Goal: Information Seeking & Learning: Learn about a topic

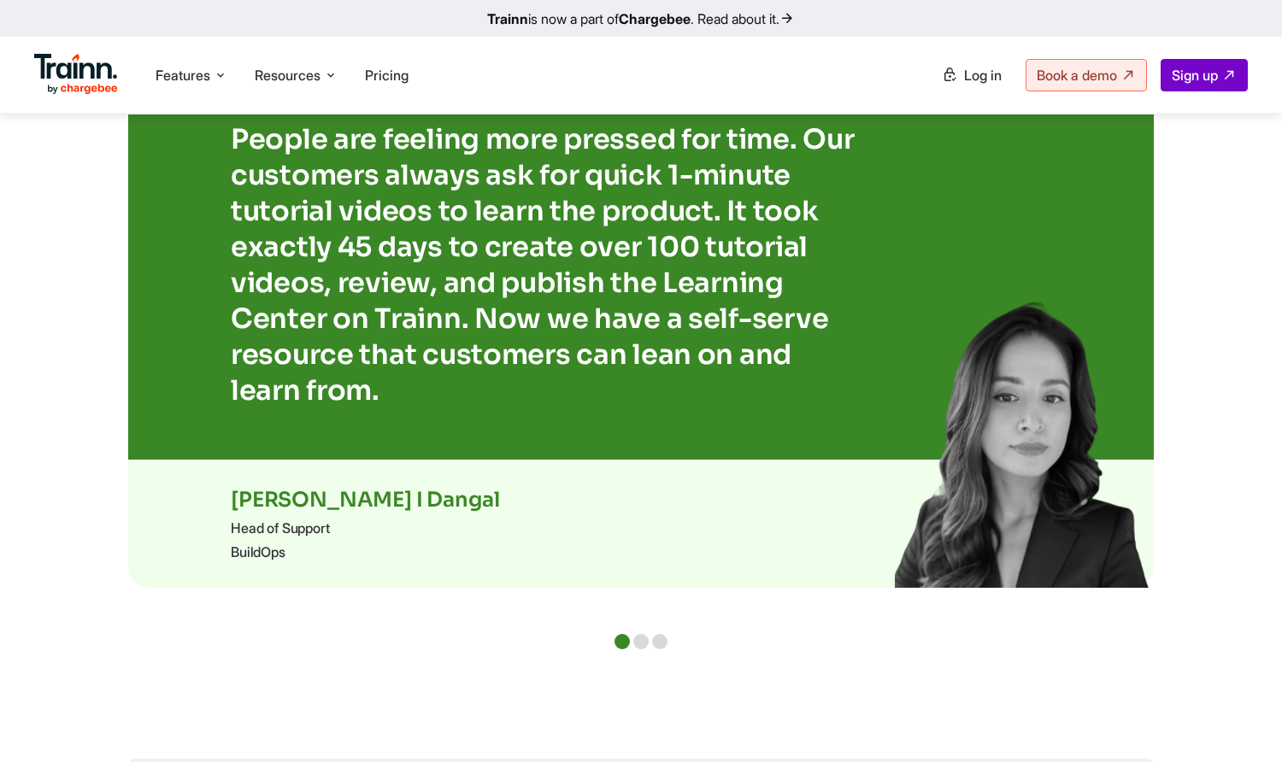
scroll to position [3569, 0]
click at [638, 641] on div at bounding box center [640, 640] width 15 height 15
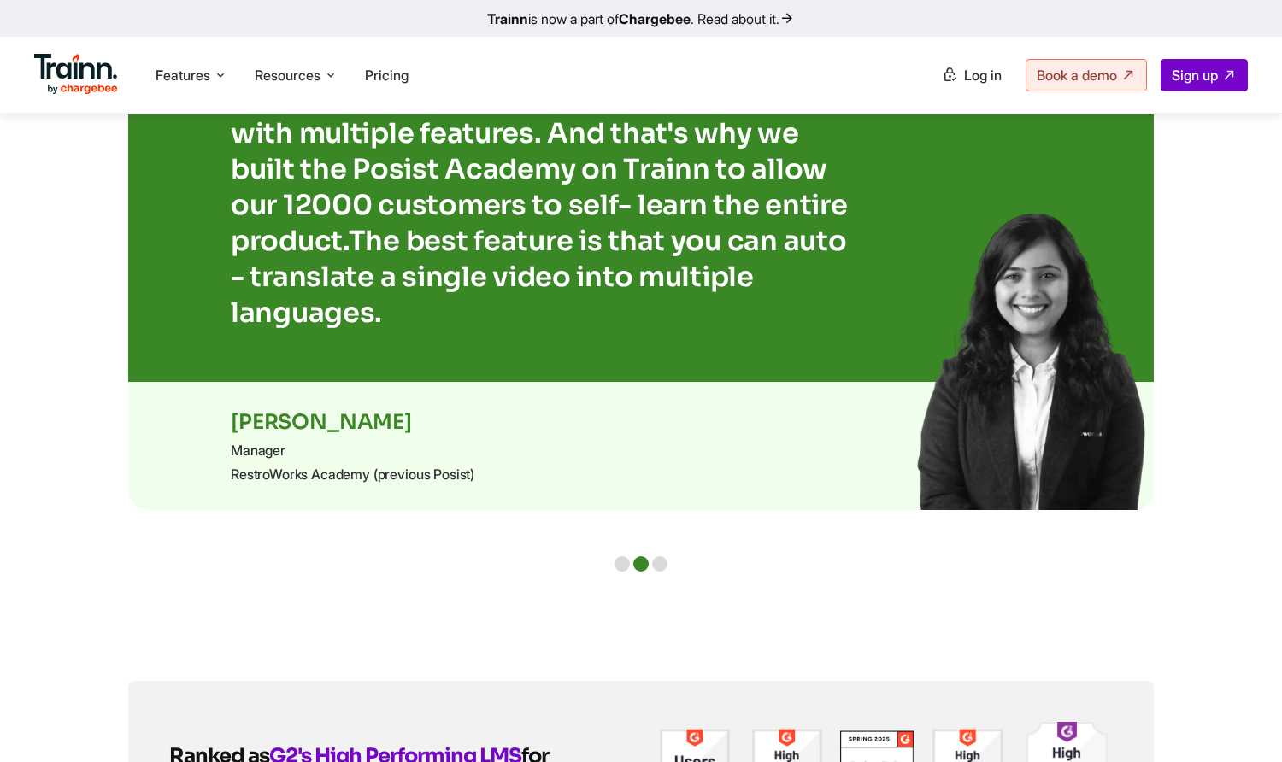
scroll to position [3483, 0]
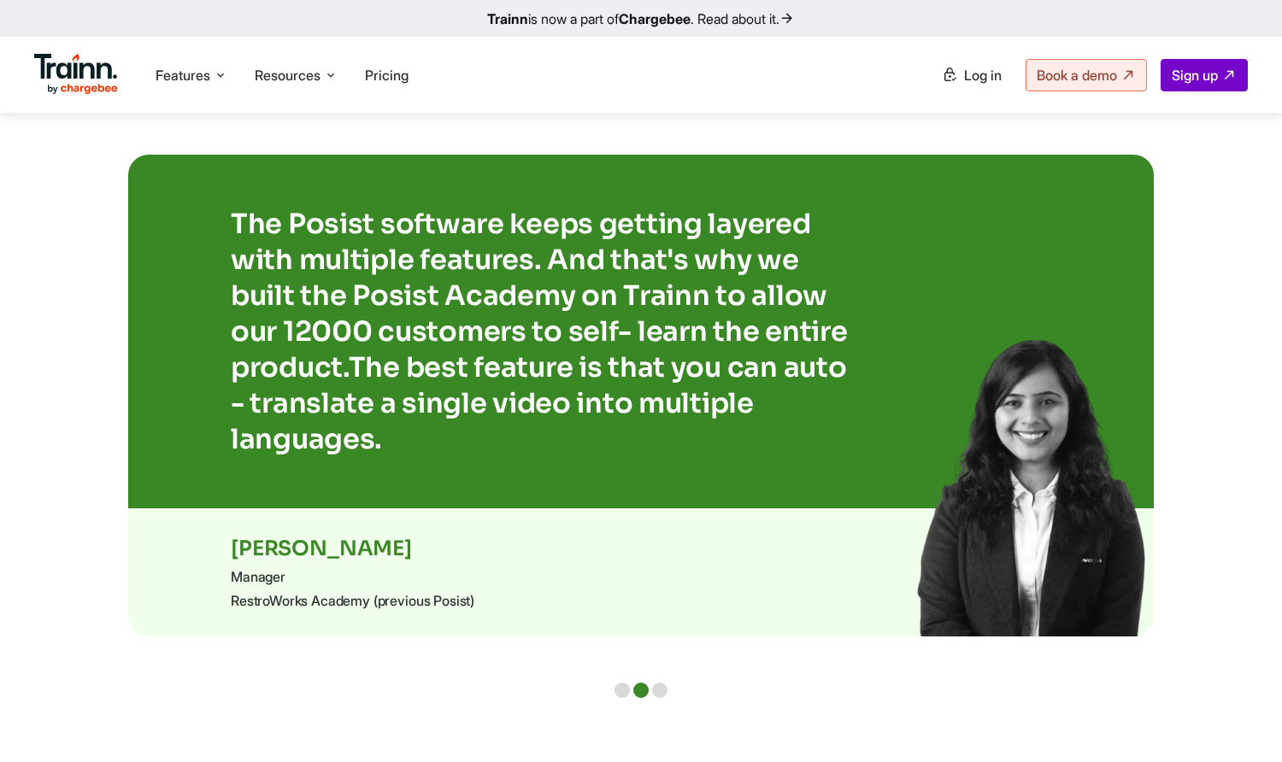
click at [660, 687] on div at bounding box center [659, 690] width 15 height 15
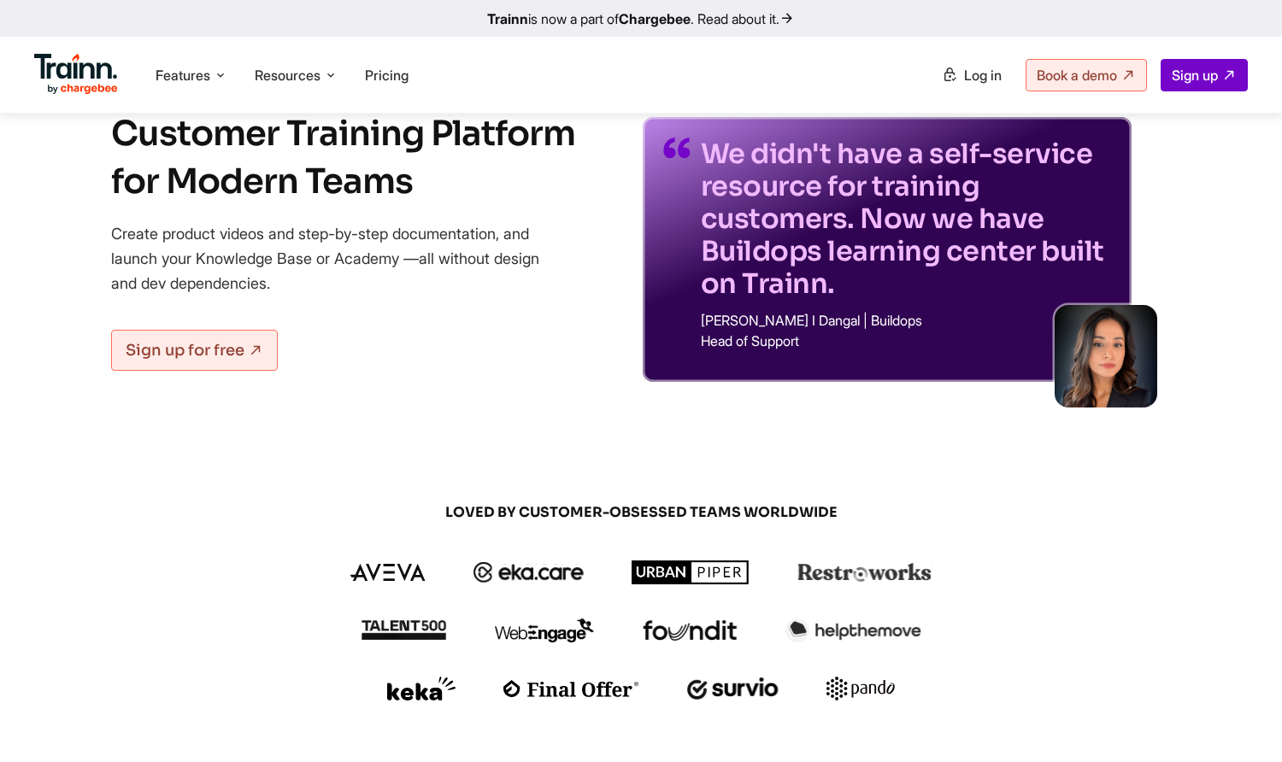
scroll to position [0, 0]
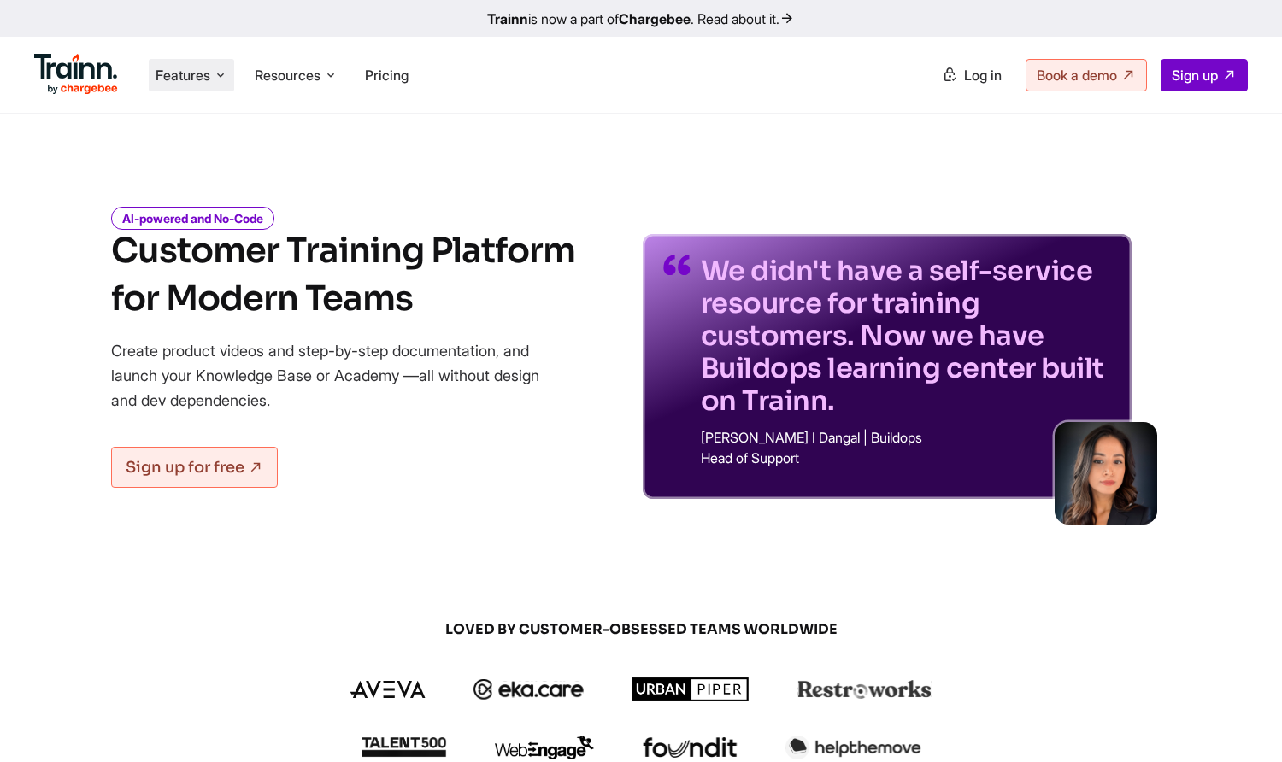
click at [213, 76] on li "Features Product Videos Create product & how-to videos in multiple languages. G…" at bounding box center [191, 75] width 85 height 32
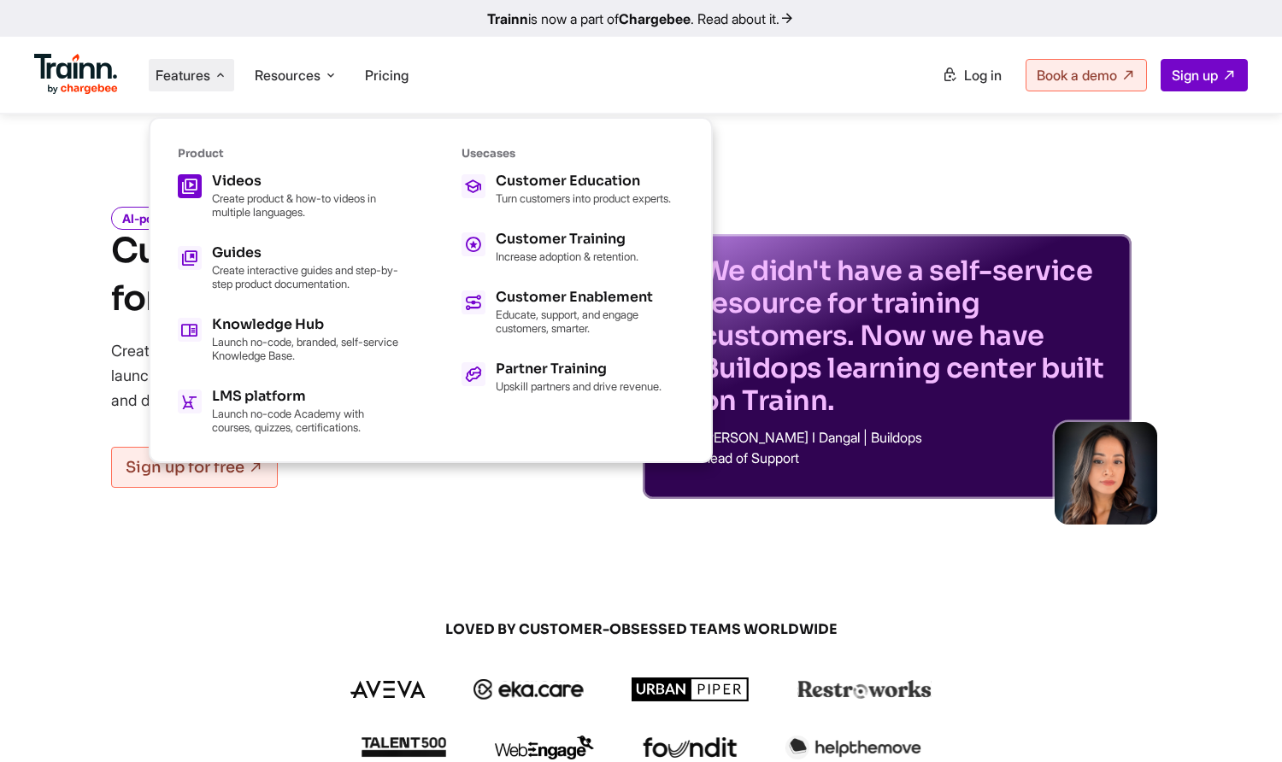
click at [286, 204] on p "Create product & how-to videos in multiple languages." at bounding box center [306, 204] width 188 height 27
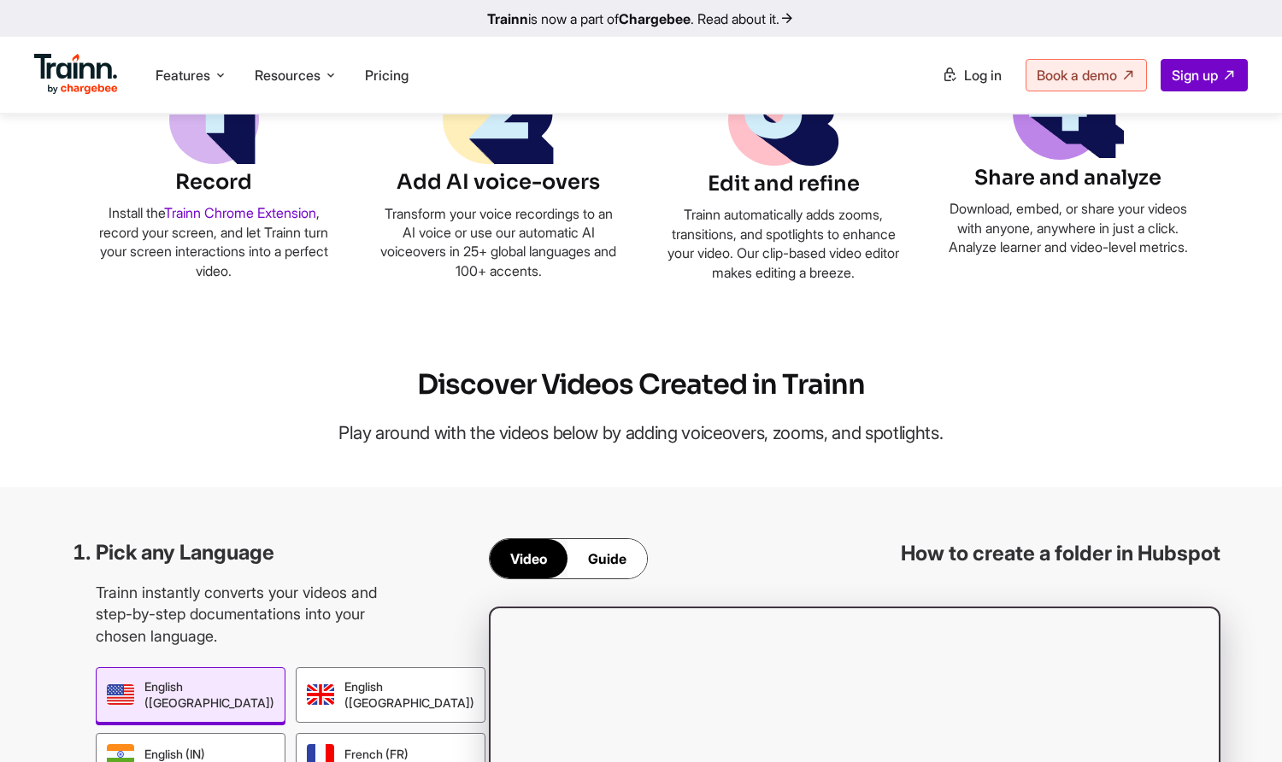
scroll to position [1025, 0]
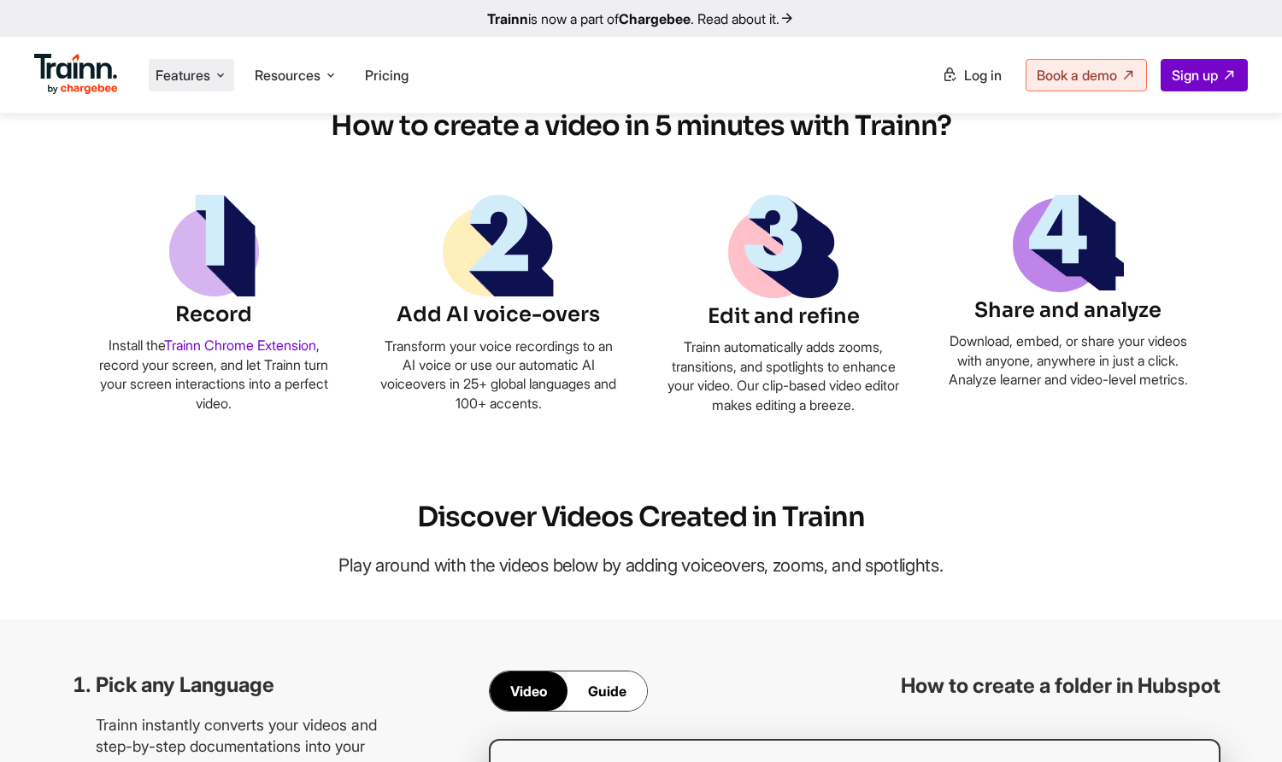
click at [195, 78] on span "Features" at bounding box center [182, 75] width 55 height 19
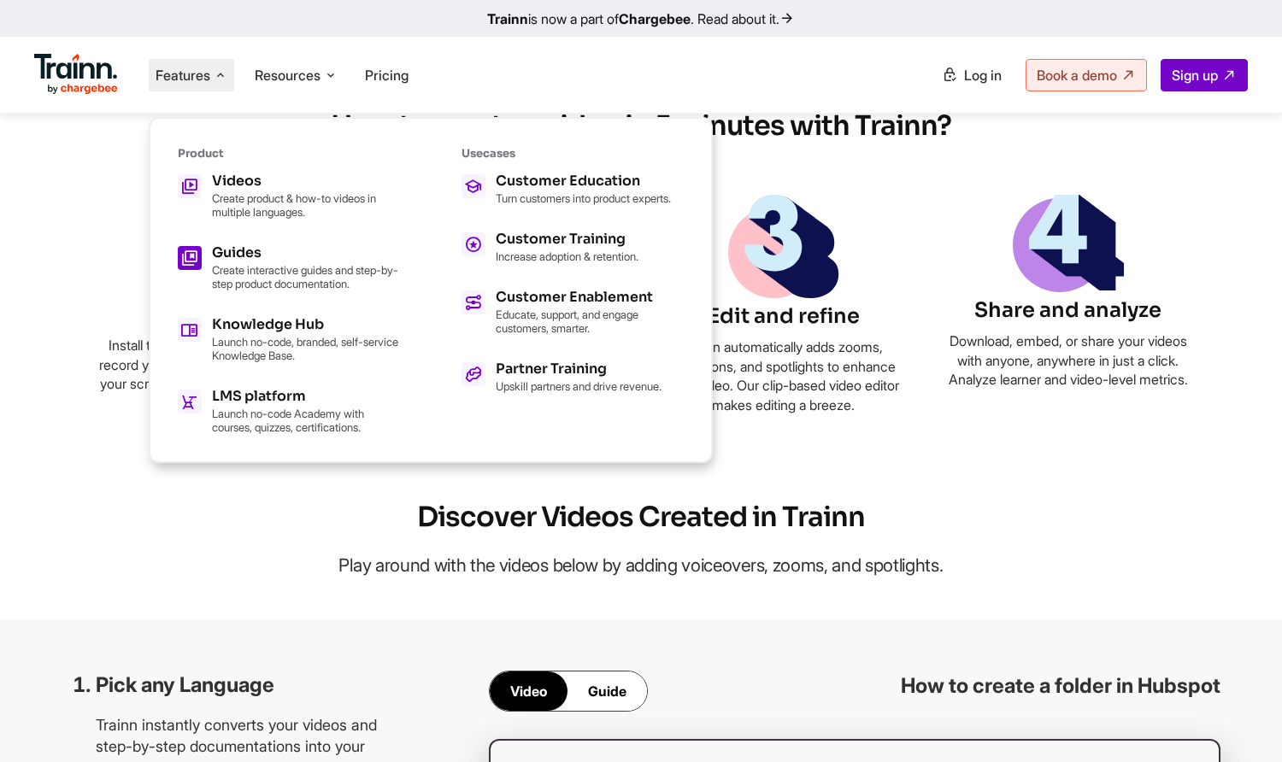
click at [255, 263] on p "Create interactive guides and step-by-step product documentation." at bounding box center [306, 276] width 188 height 27
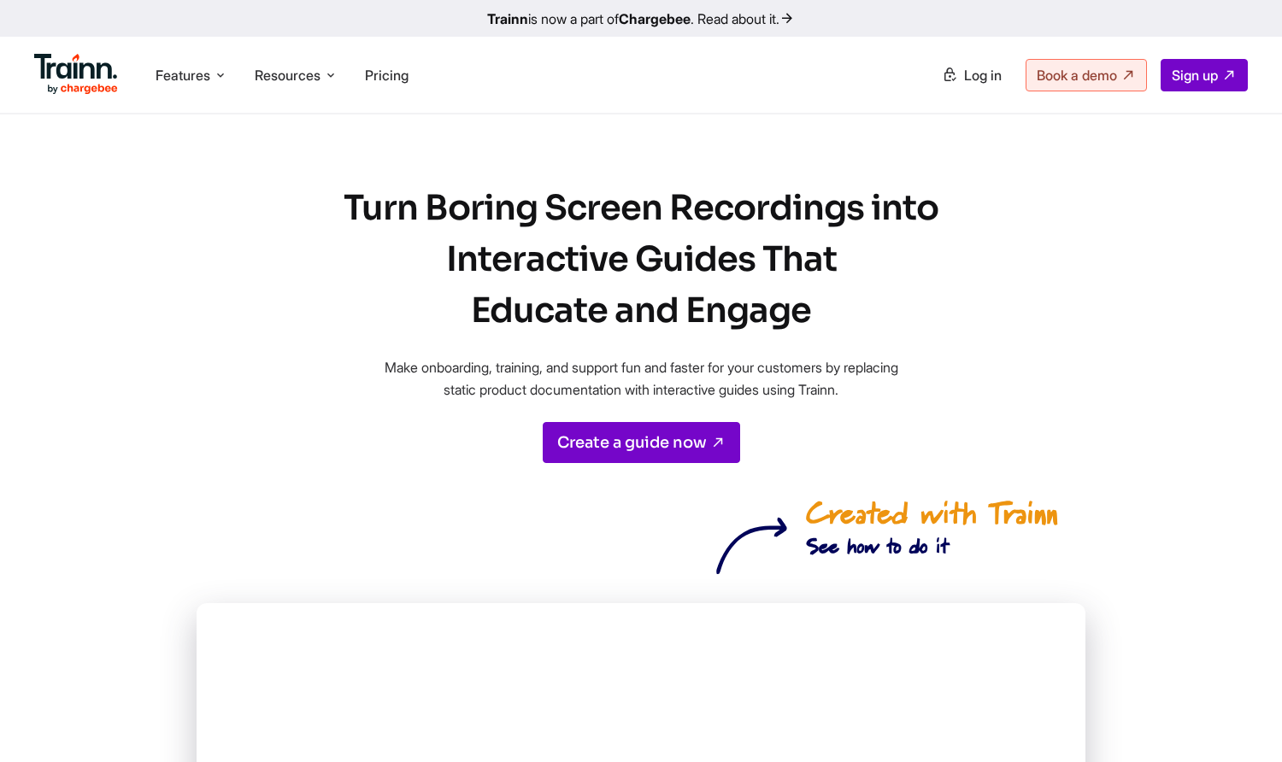
click at [84, 62] on img at bounding box center [76, 74] width 84 height 41
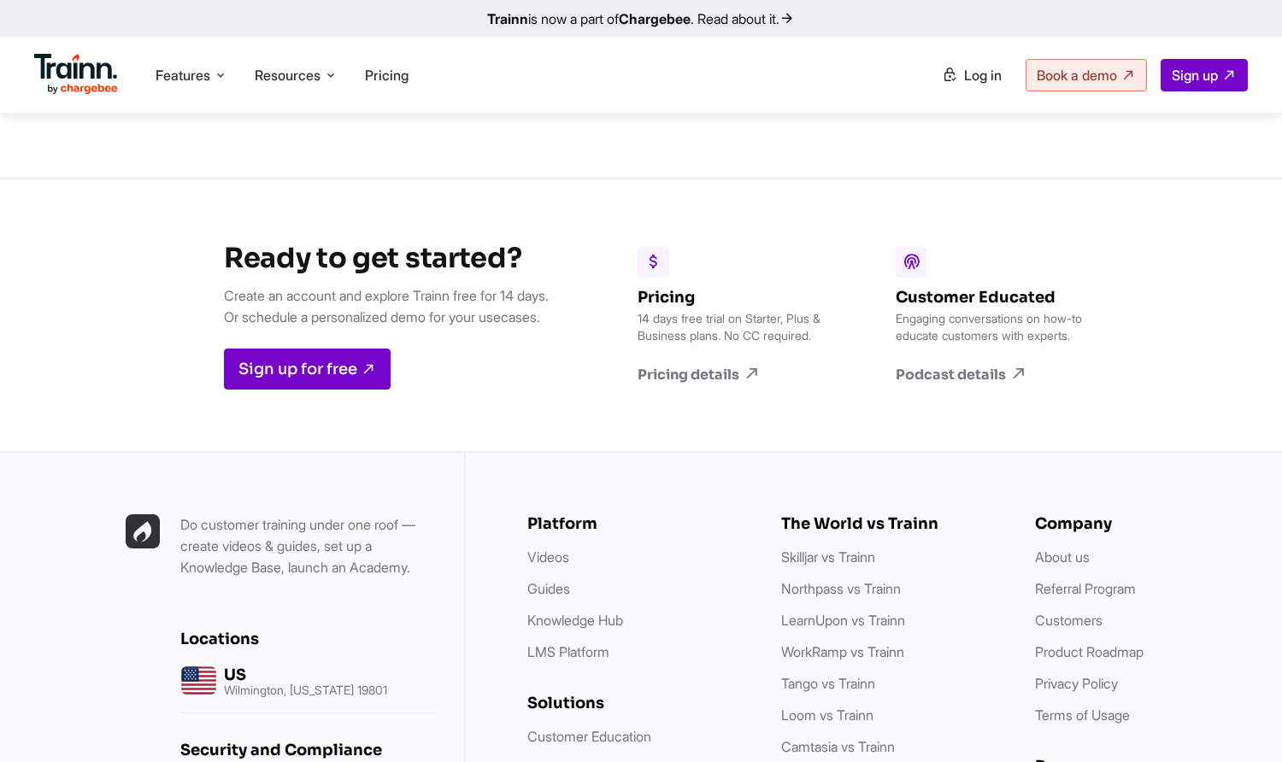
scroll to position [4699, 0]
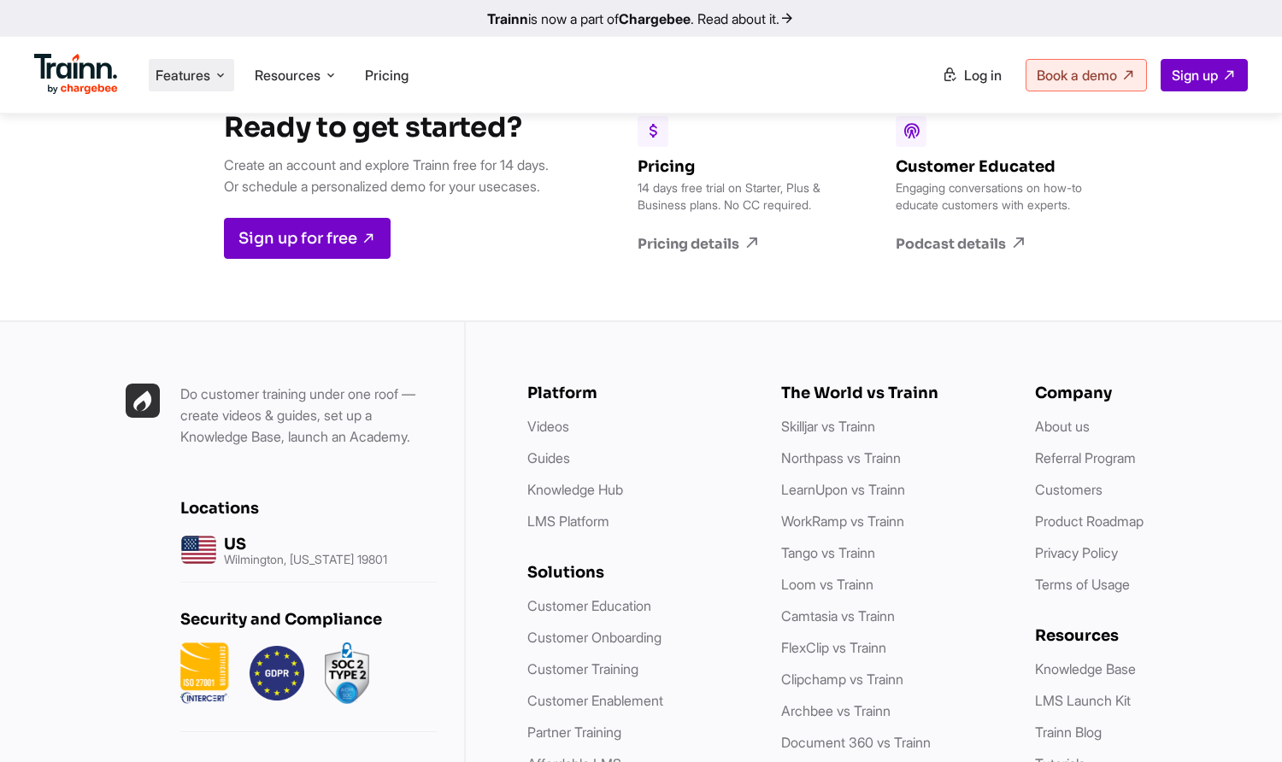
click at [199, 76] on span "Features" at bounding box center [182, 75] width 55 height 19
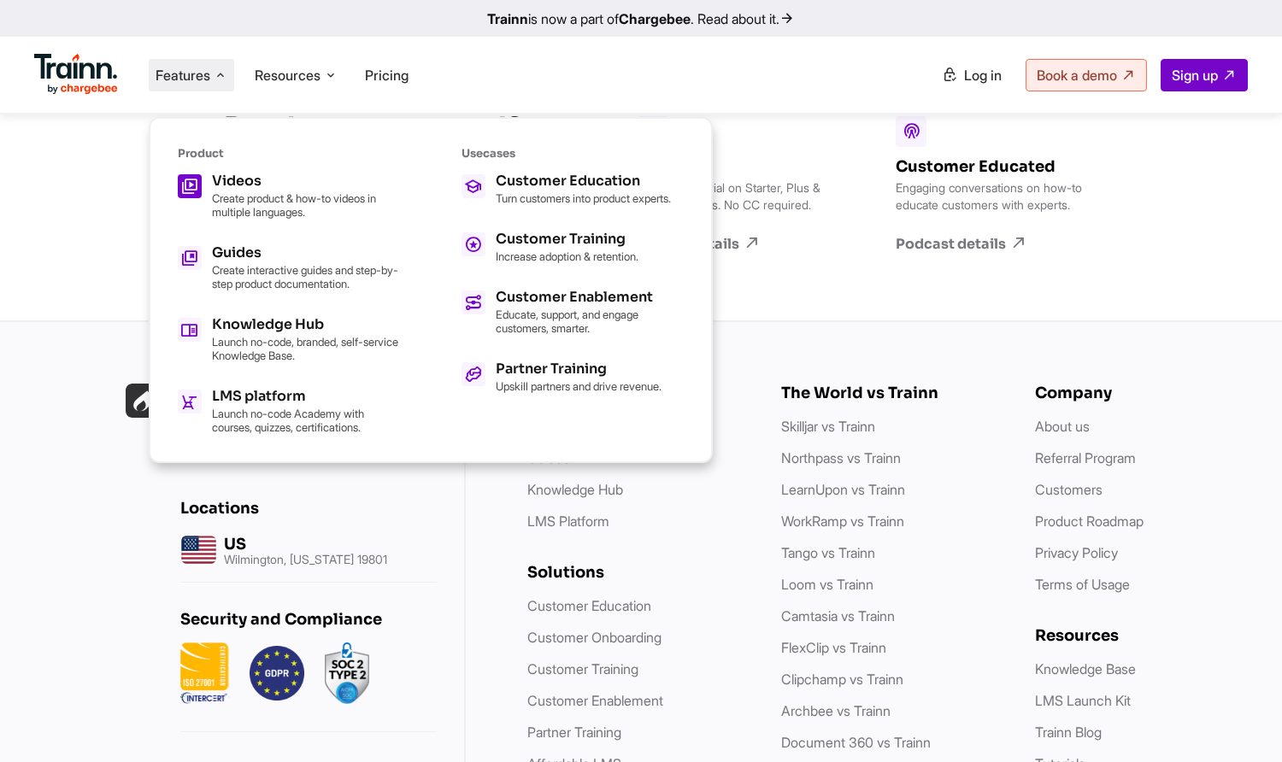
click at [233, 180] on h5 "Videos" at bounding box center [306, 181] width 188 height 14
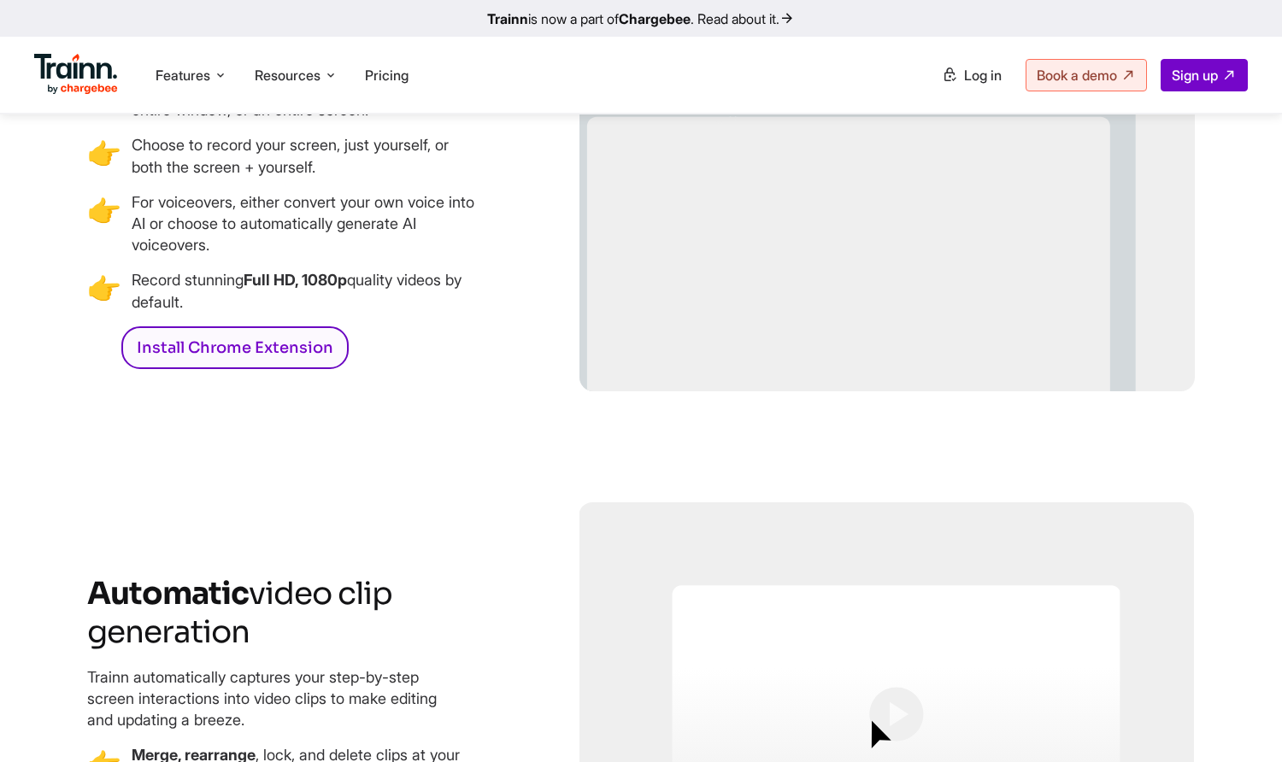
scroll to position [2905, 0]
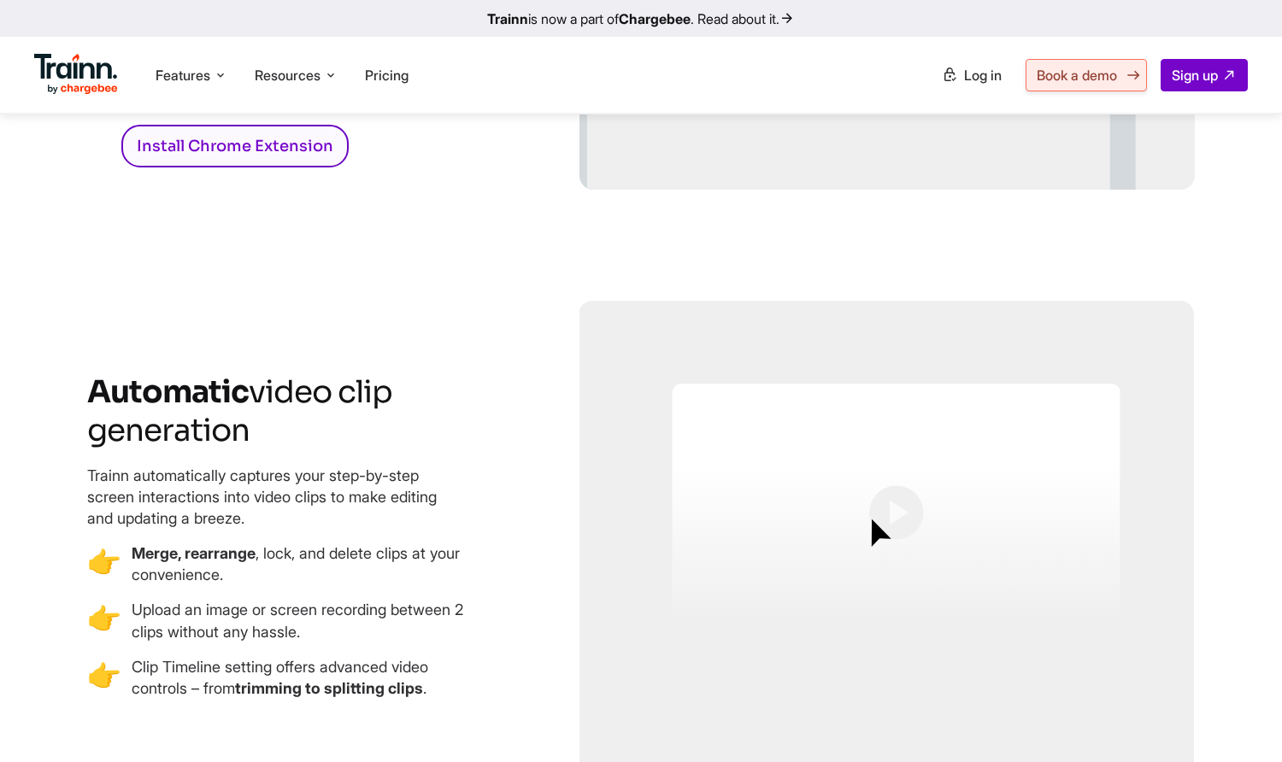
click at [1079, 79] on span "Book a demo" at bounding box center [1076, 75] width 80 height 17
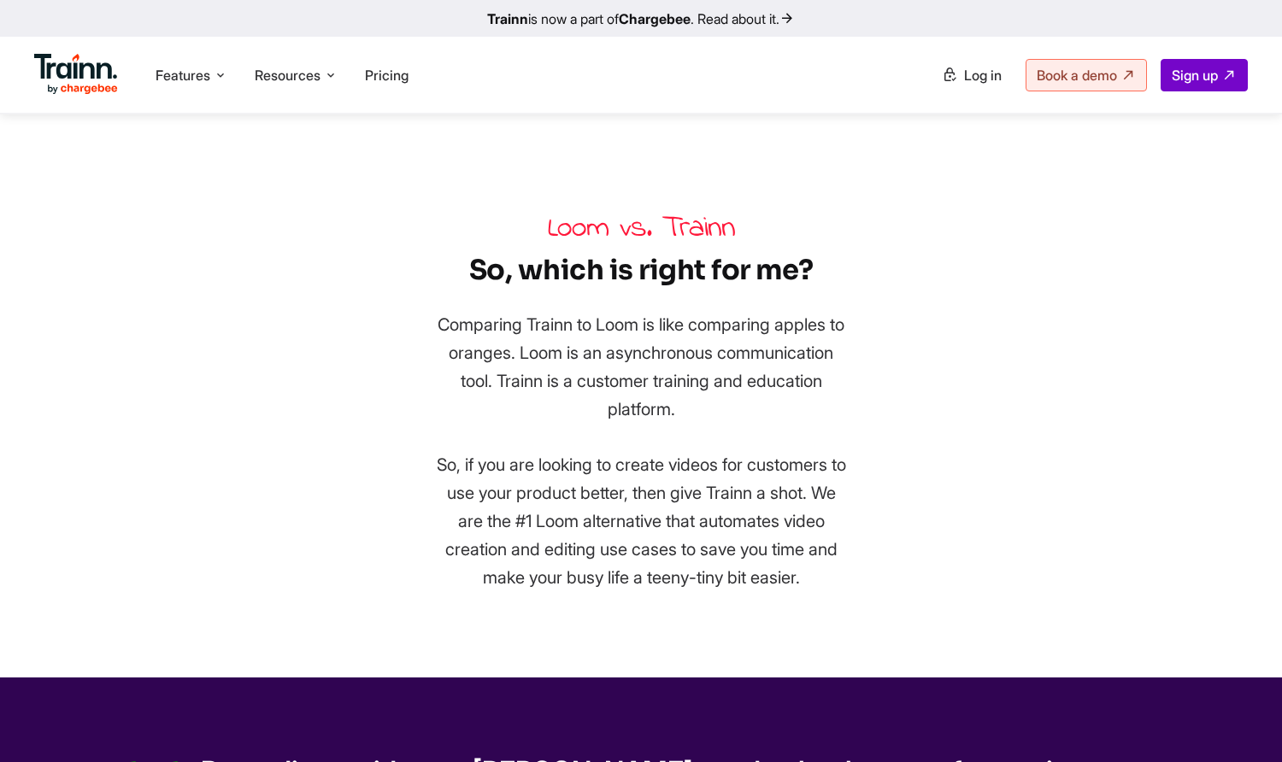
scroll to position [5212, 0]
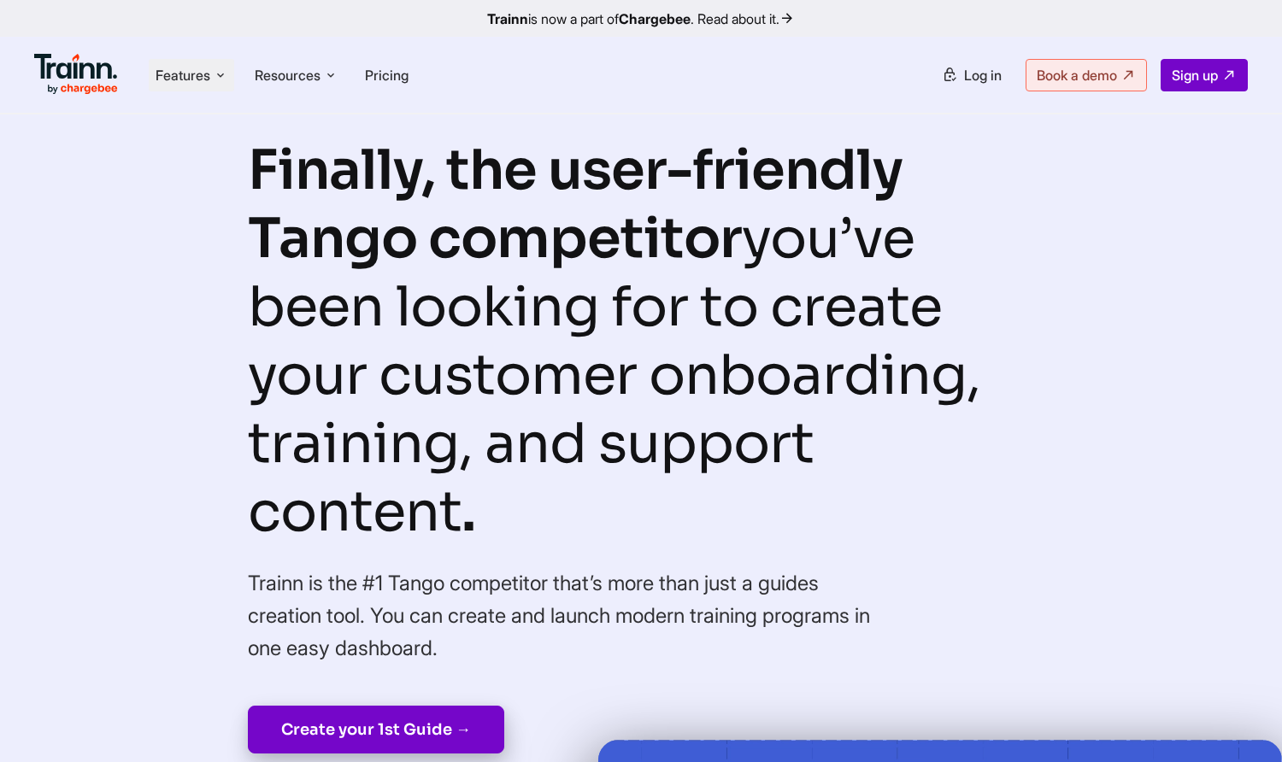
click at [210, 74] on span "Features" at bounding box center [182, 75] width 55 height 19
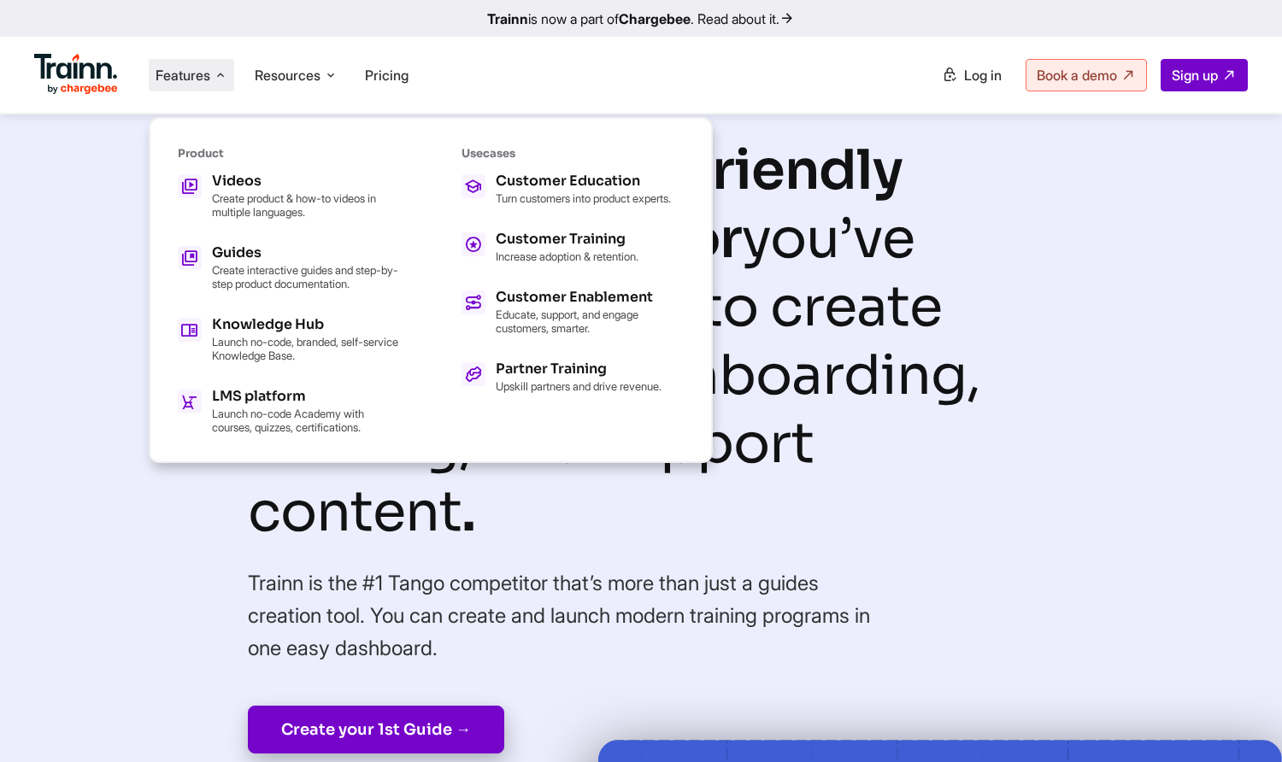
click at [210, 74] on span "Features" at bounding box center [182, 75] width 55 height 19
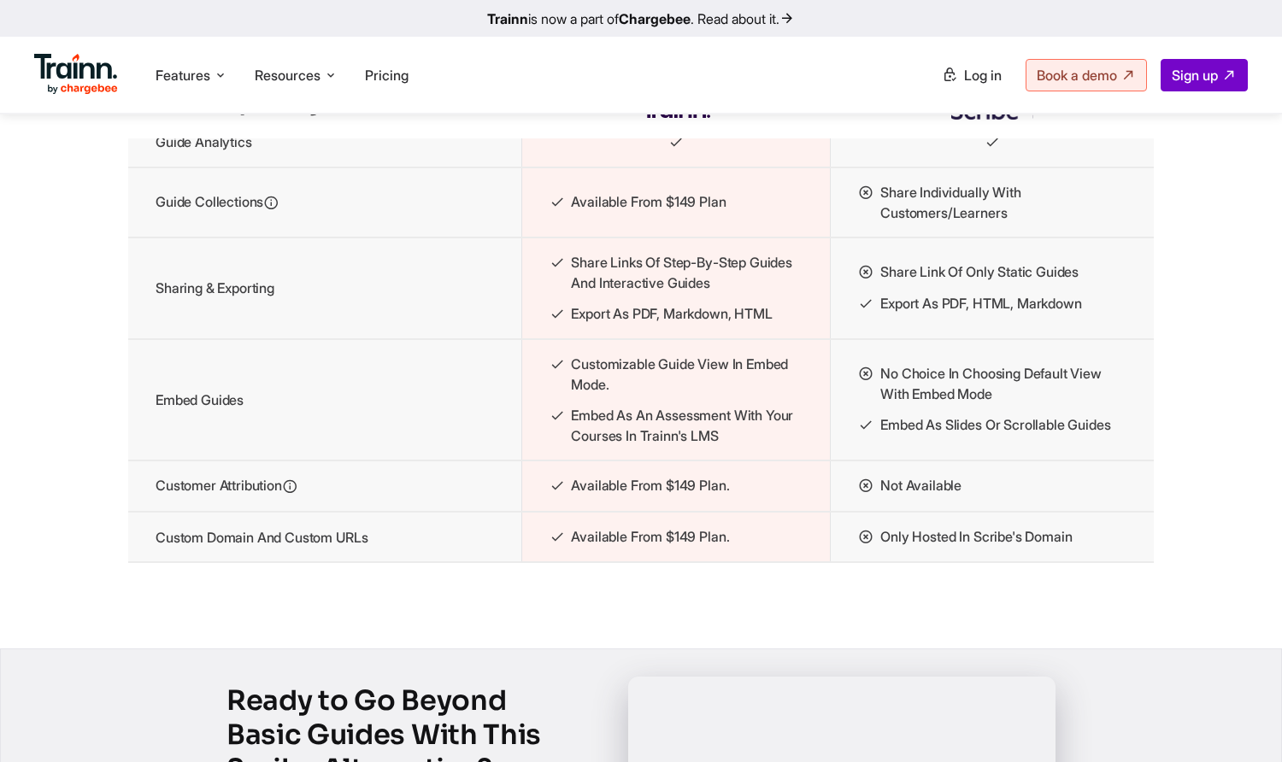
scroll to position [2563, 0]
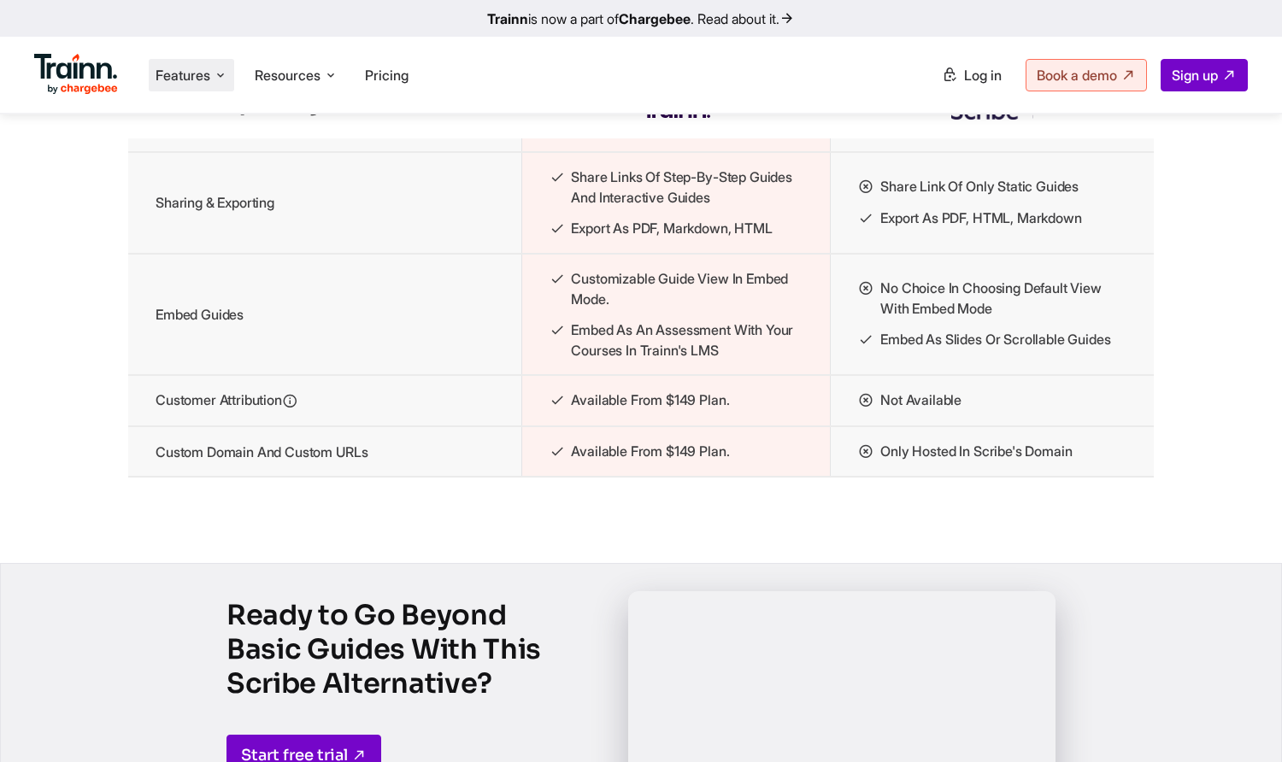
click at [220, 76] on icon at bounding box center [221, 75] width 14 height 17
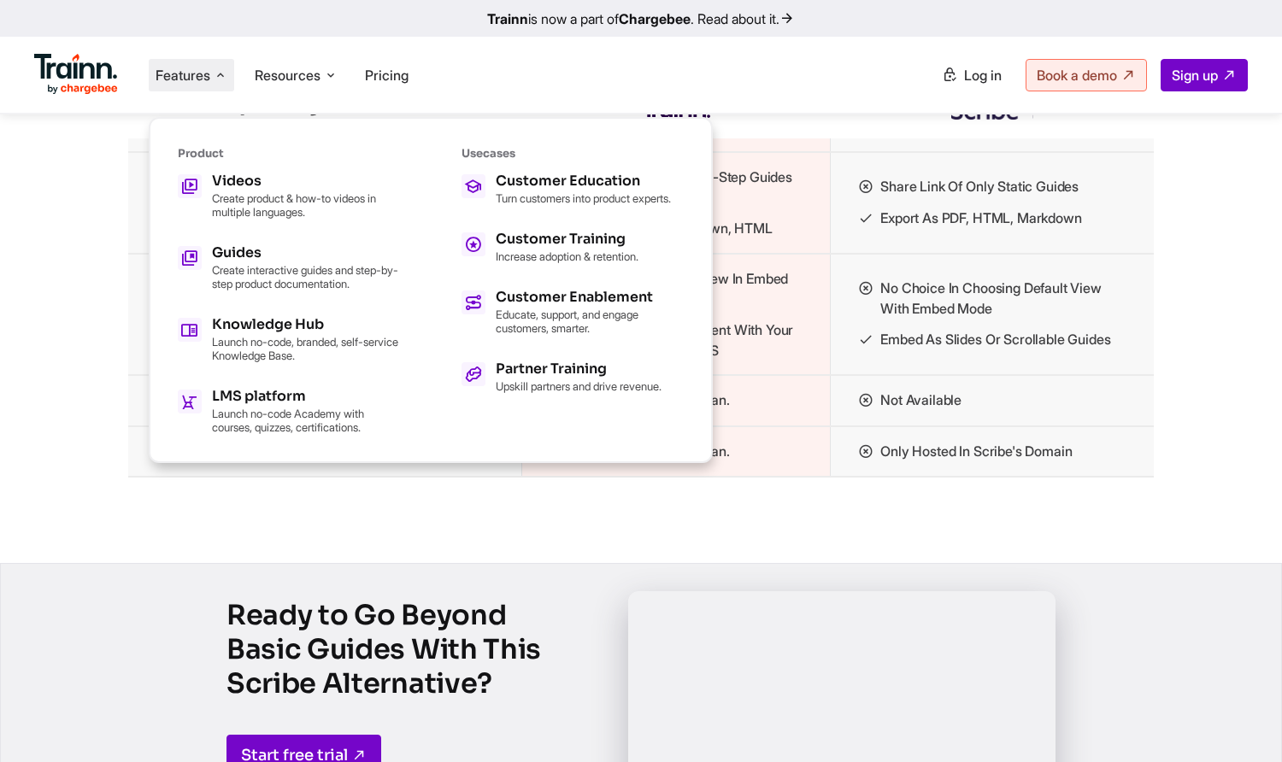
click at [806, 554] on div "Rated Easiest To Do Business With | Spring 2025 Trainn vs. The Scribe Alternati…" at bounding box center [641, 146] width 1282 height 5419
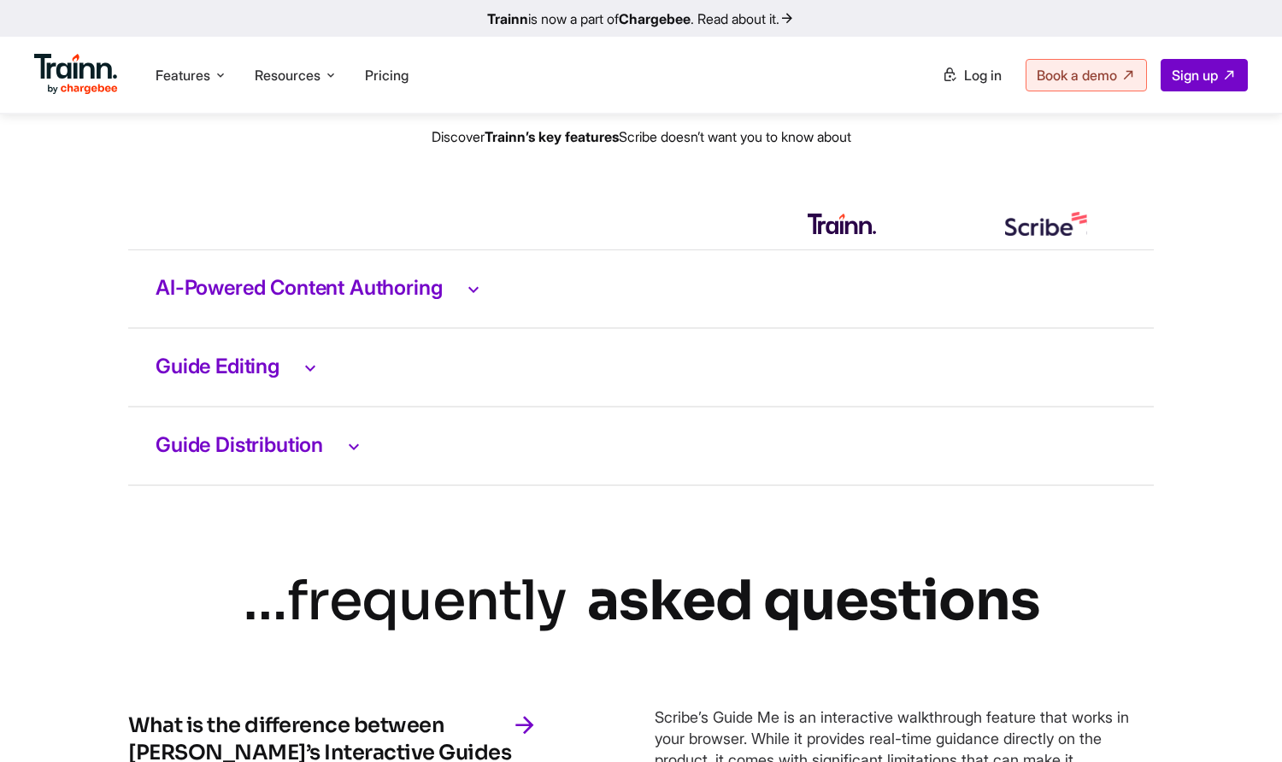
scroll to position [3503, 0]
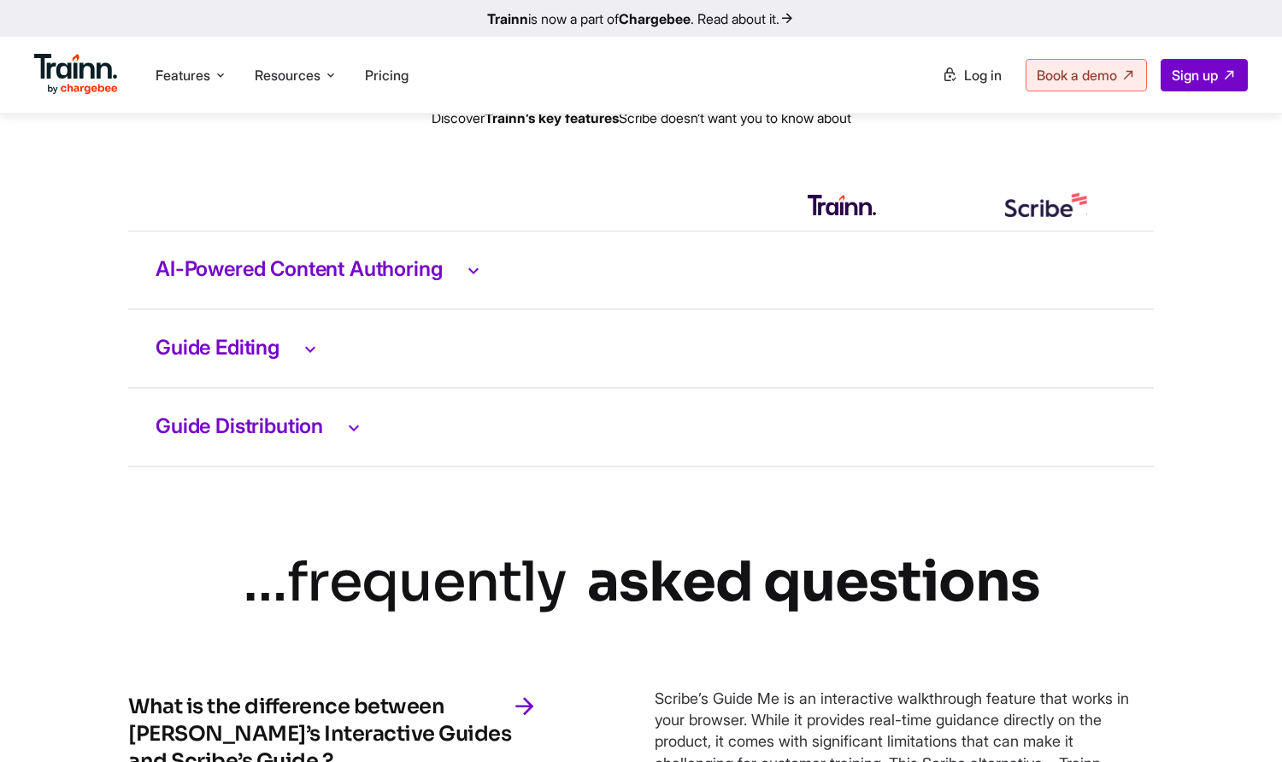
click at [491, 281] on h3 "AI-Powered Content Authoring" at bounding box center [640, 270] width 971 height 22
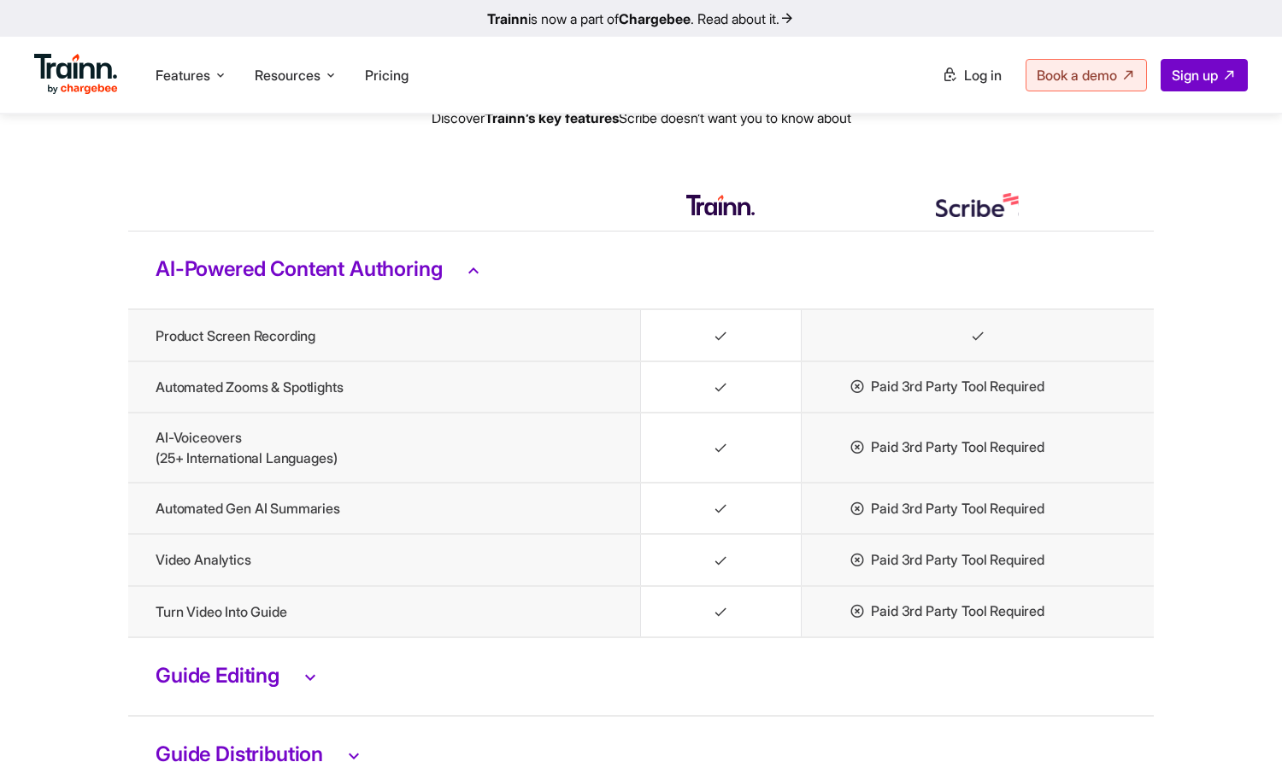
scroll to position [3588, 0]
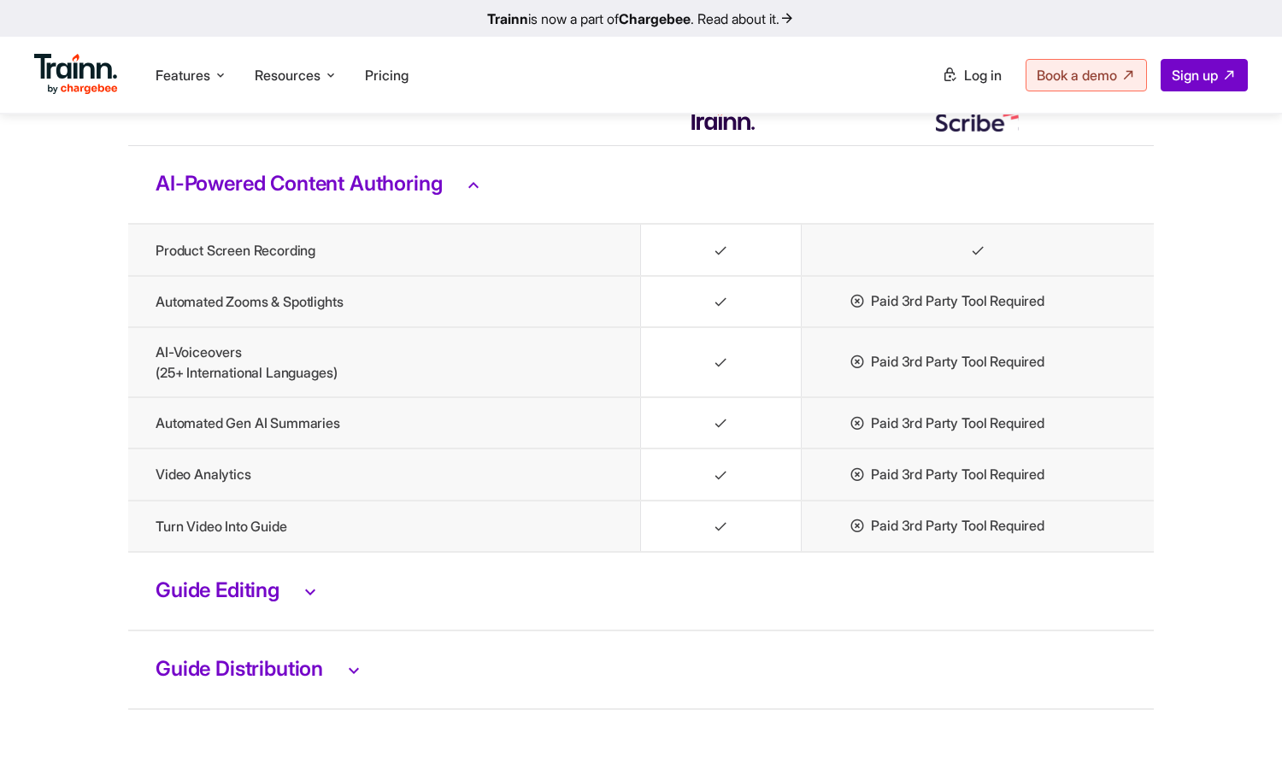
click at [722, 260] on icon at bounding box center [720, 251] width 15 height 17
click at [484, 196] on icon at bounding box center [473, 184] width 21 height 22
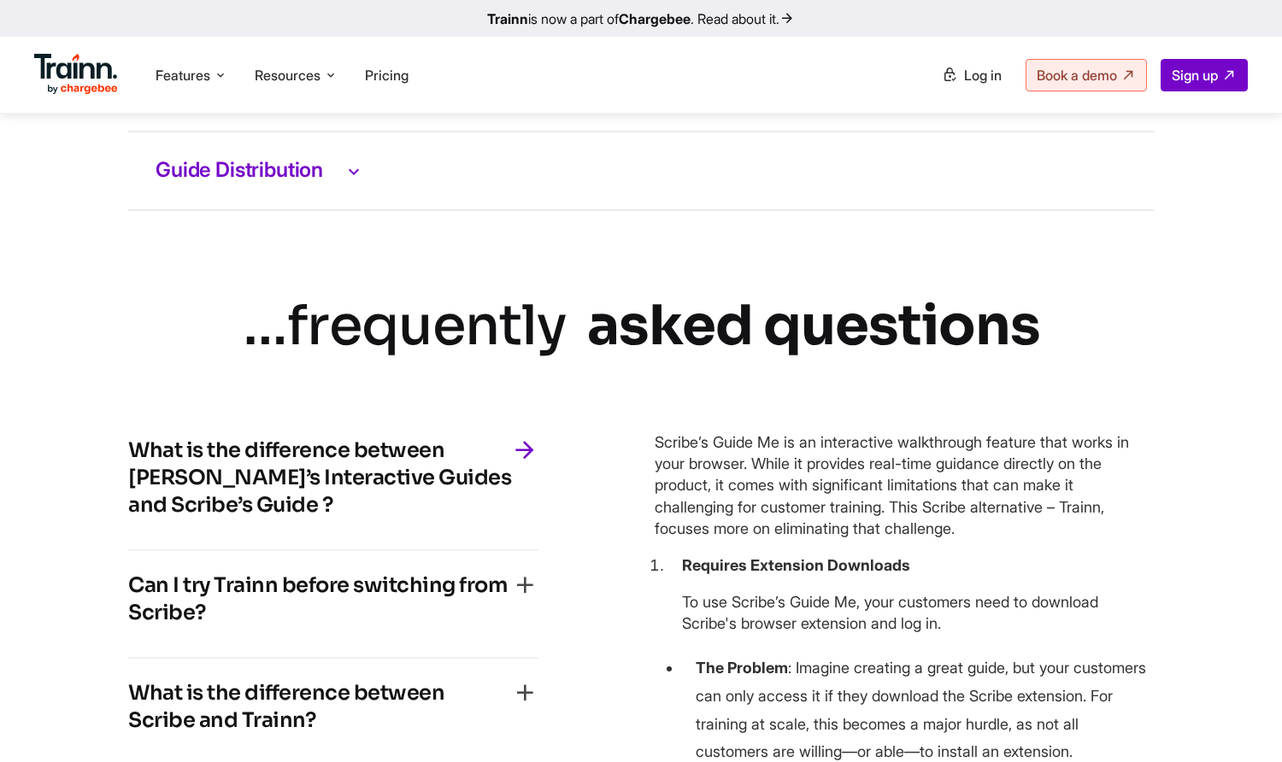
click at [300, 103] on h3 "Guide Editing" at bounding box center [640, 92] width 971 height 22
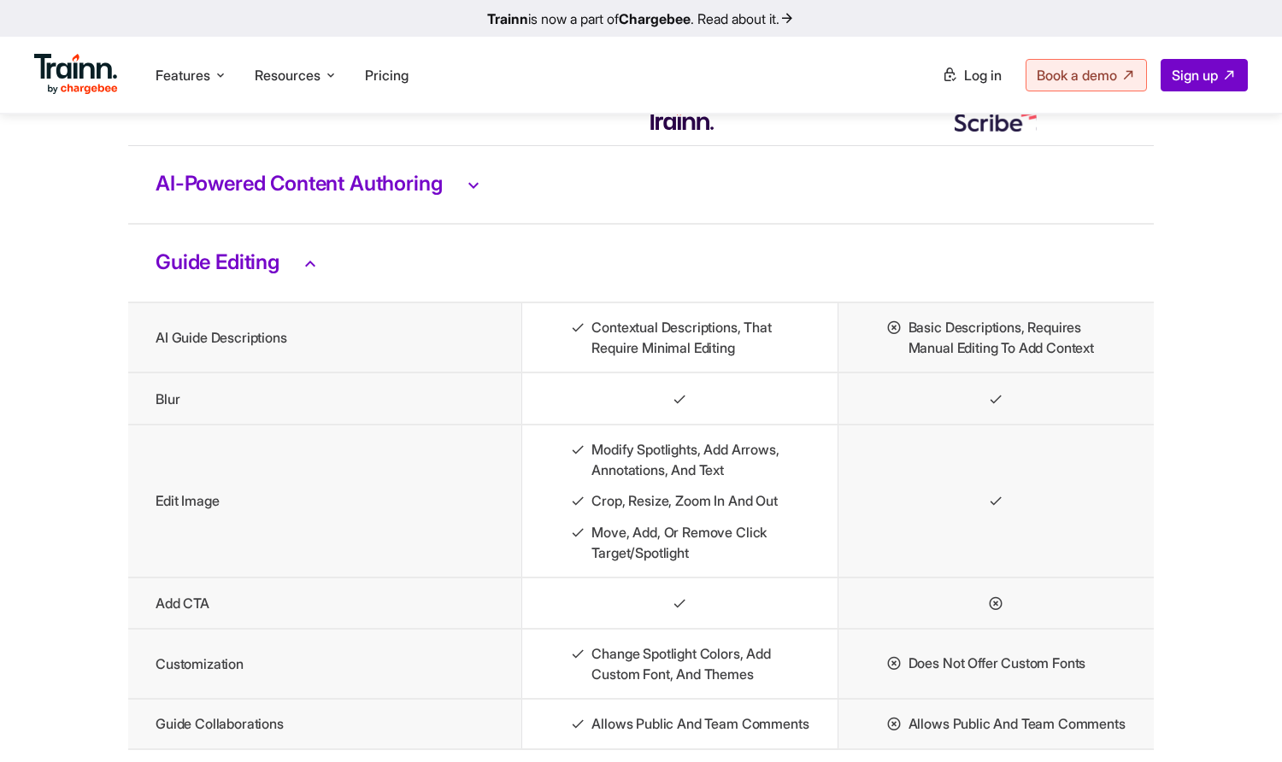
click at [320, 274] on icon at bounding box center [310, 263] width 21 height 22
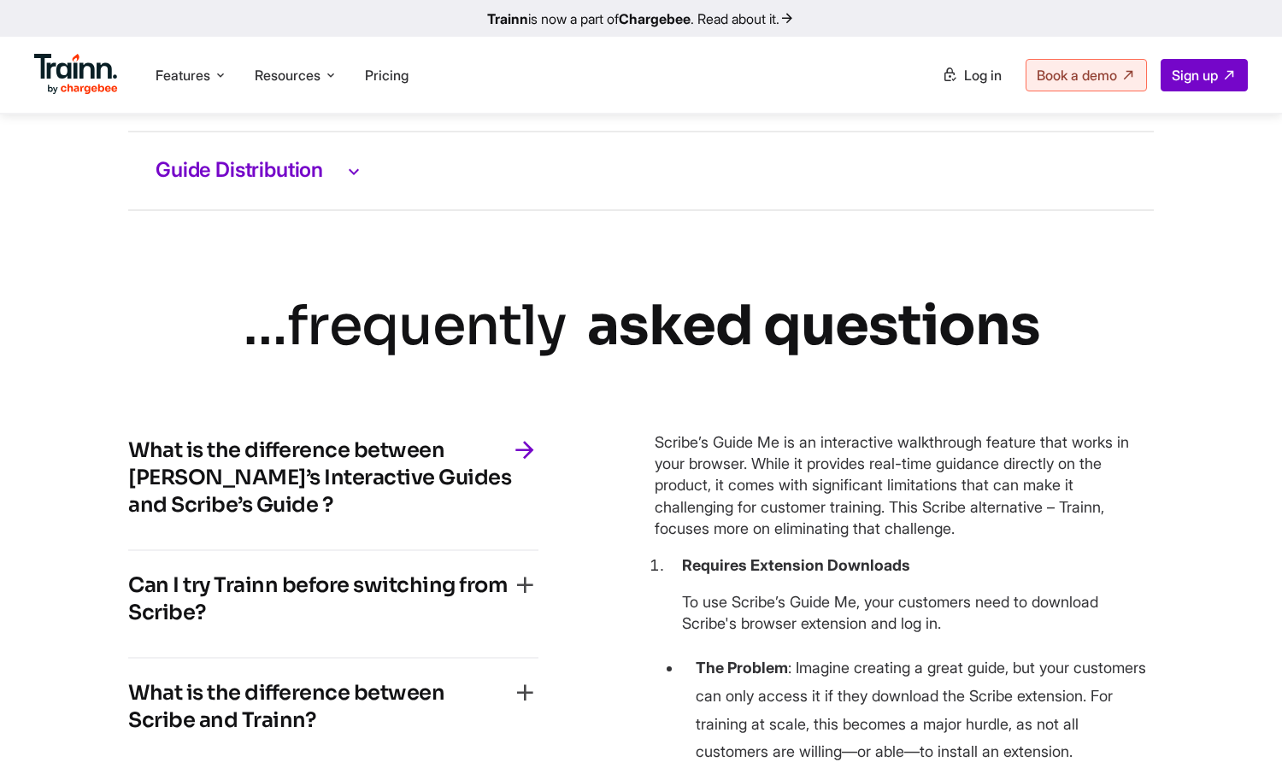
click at [353, 182] on icon at bounding box center [353, 171] width 21 height 22
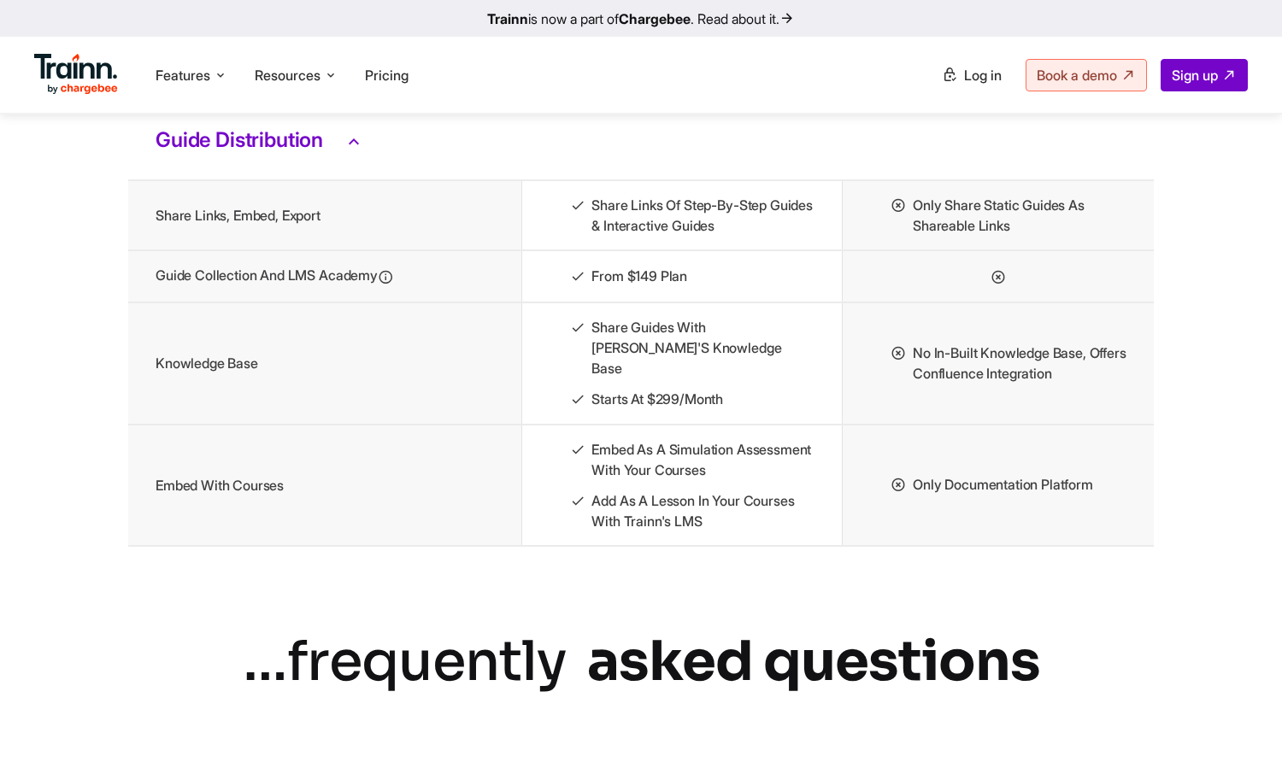
scroll to position [3759, 0]
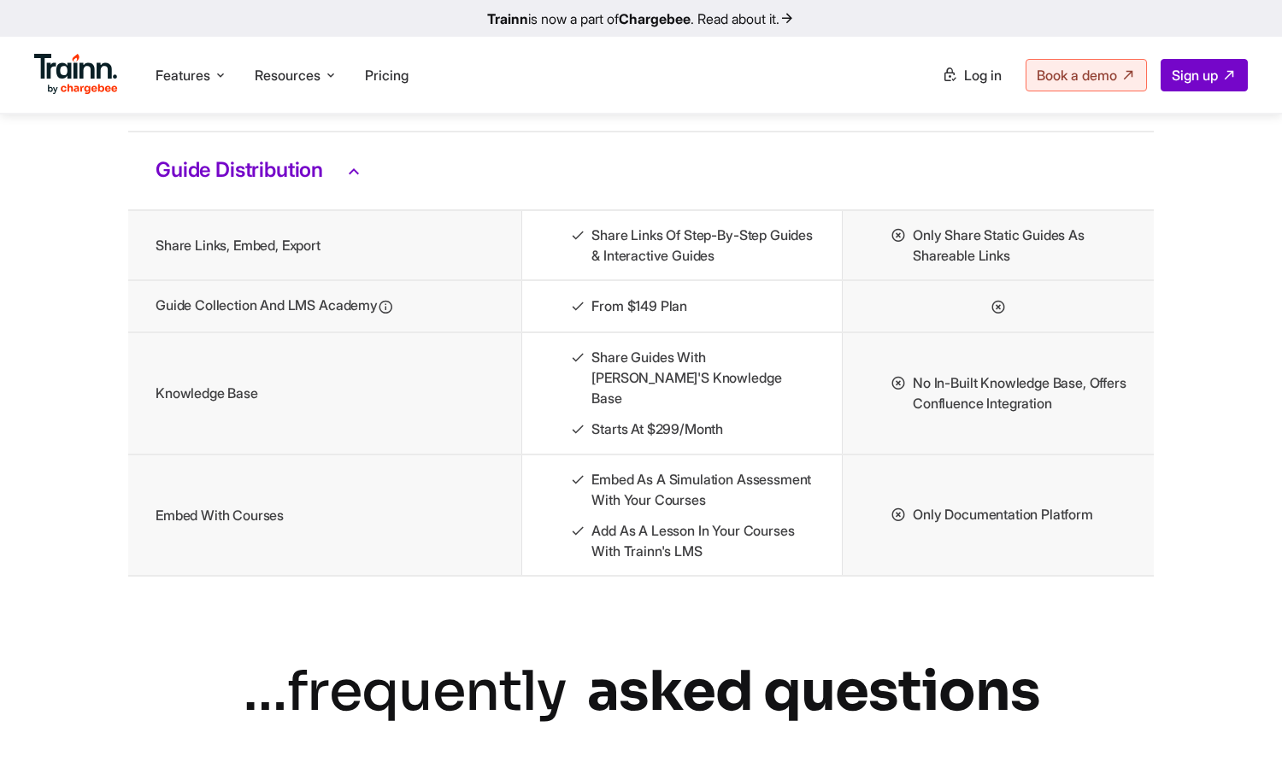
click at [350, 182] on icon at bounding box center [353, 171] width 21 height 22
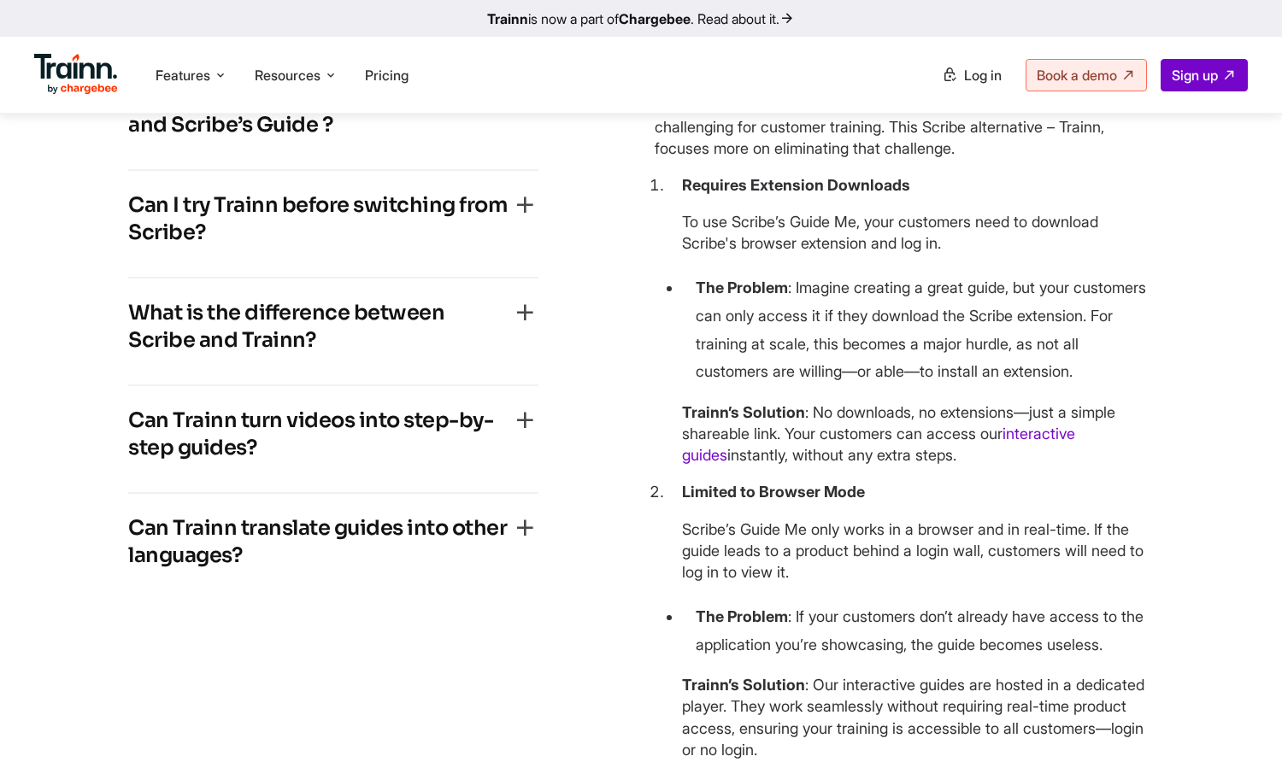
scroll to position [4101, 0]
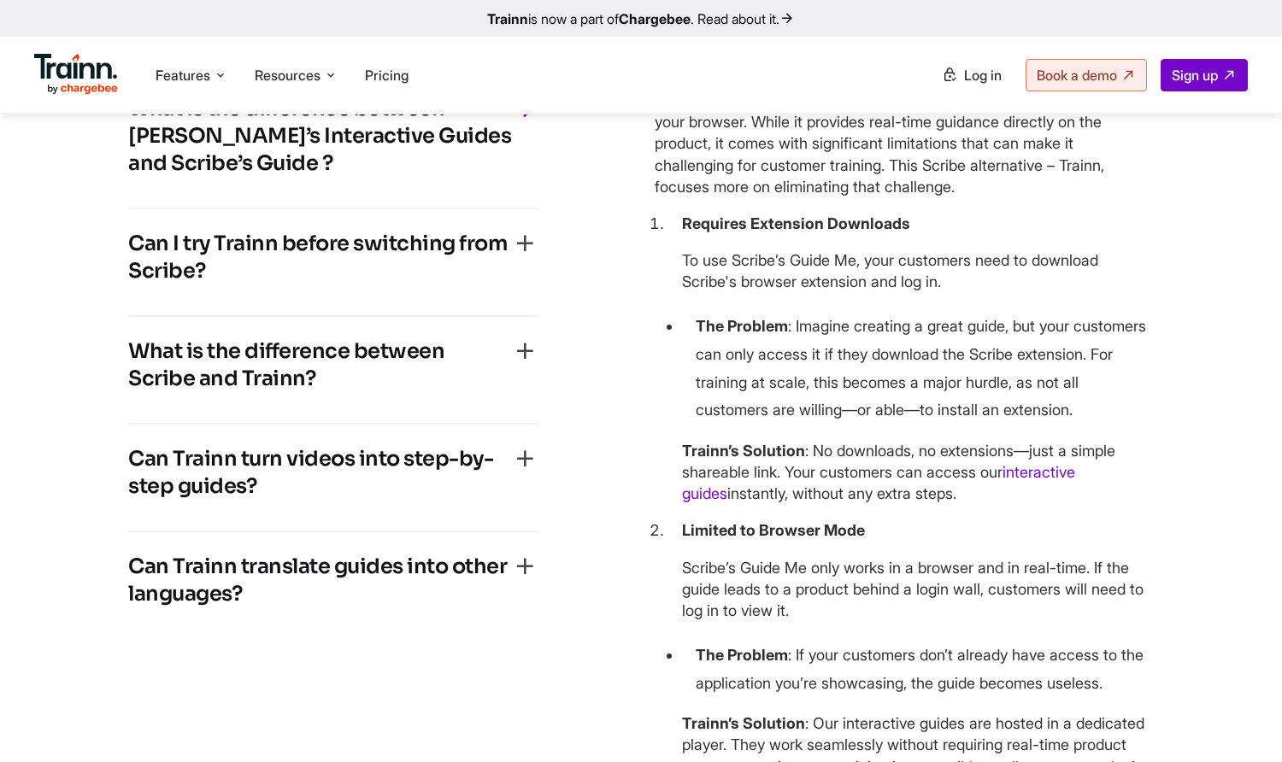
click at [516, 257] on icon "button" at bounding box center [524, 243] width 27 height 27
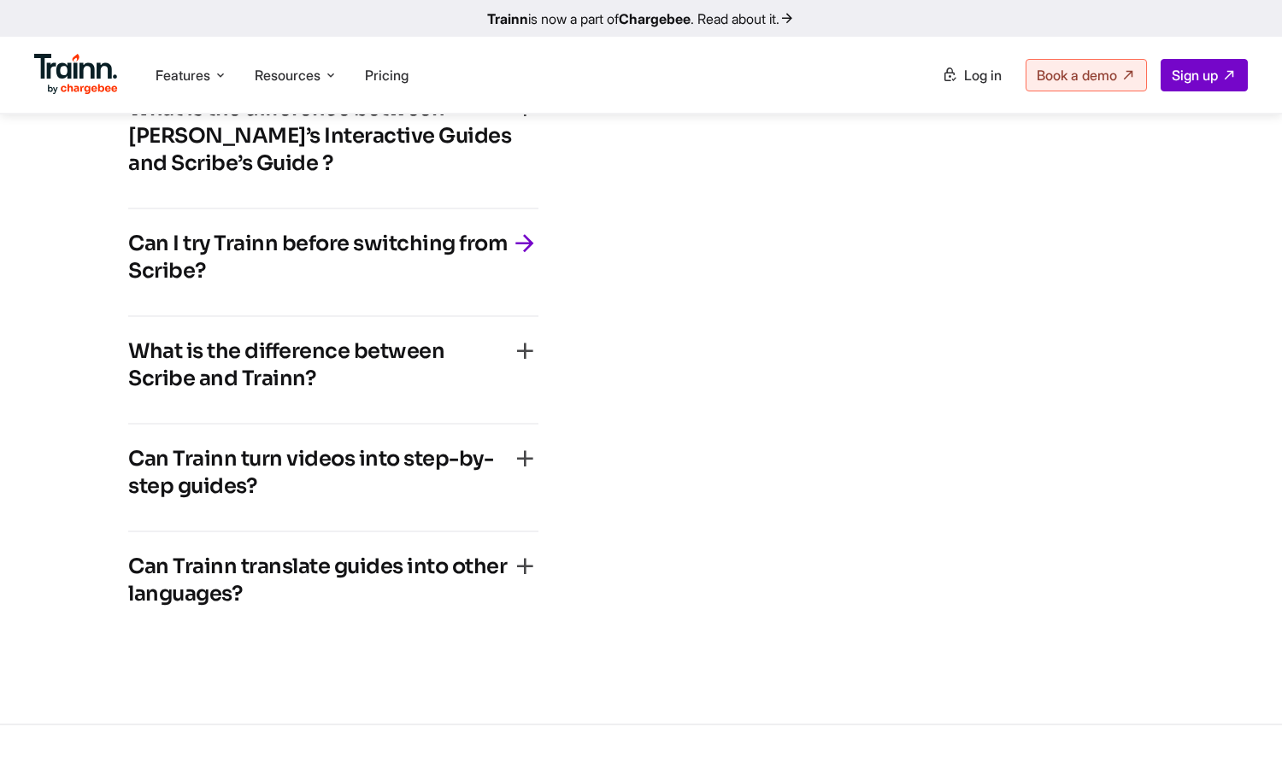
click at [523, 257] on icon "button" at bounding box center [524, 243] width 27 height 27
click at [522, 122] on icon "button" at bounding box center [524, 108] width 27 height 27
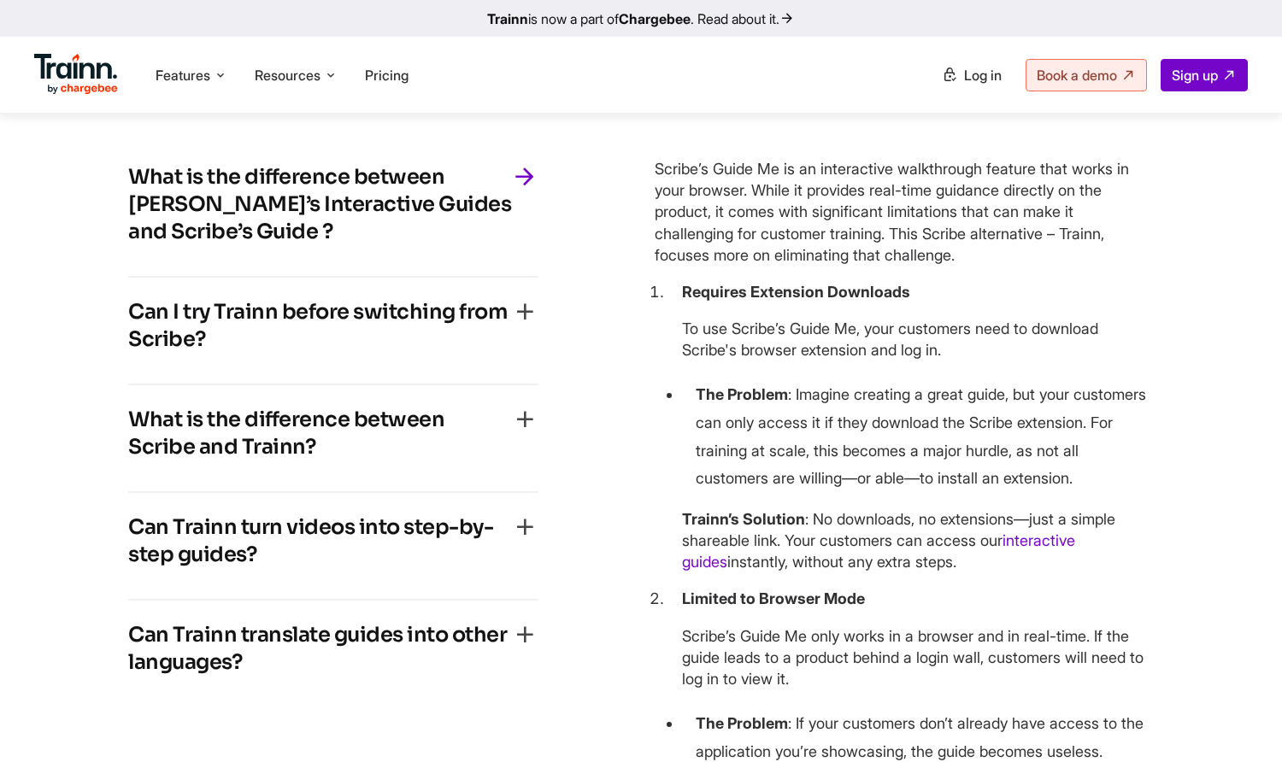
scroll to position [4016, 0]
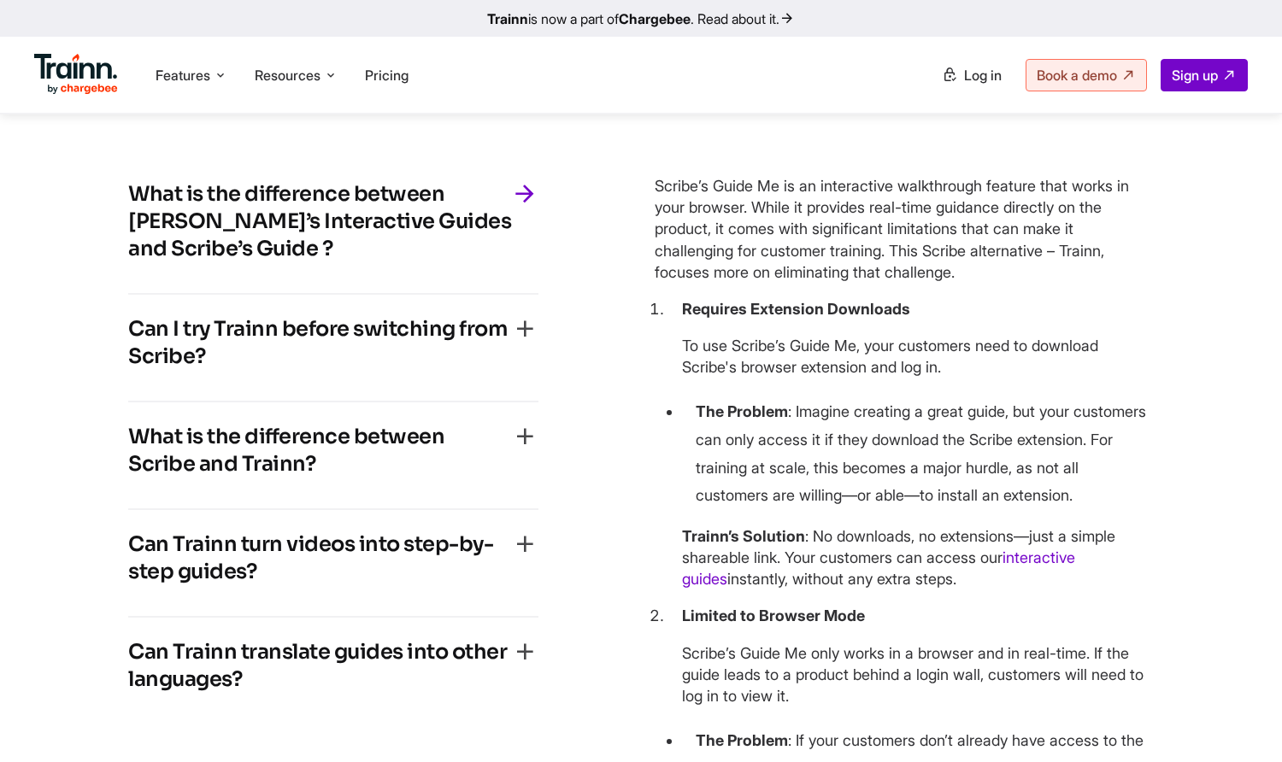
click at [519, 343] on icon "button" at bounding box center [524, 328] width 27 height 27
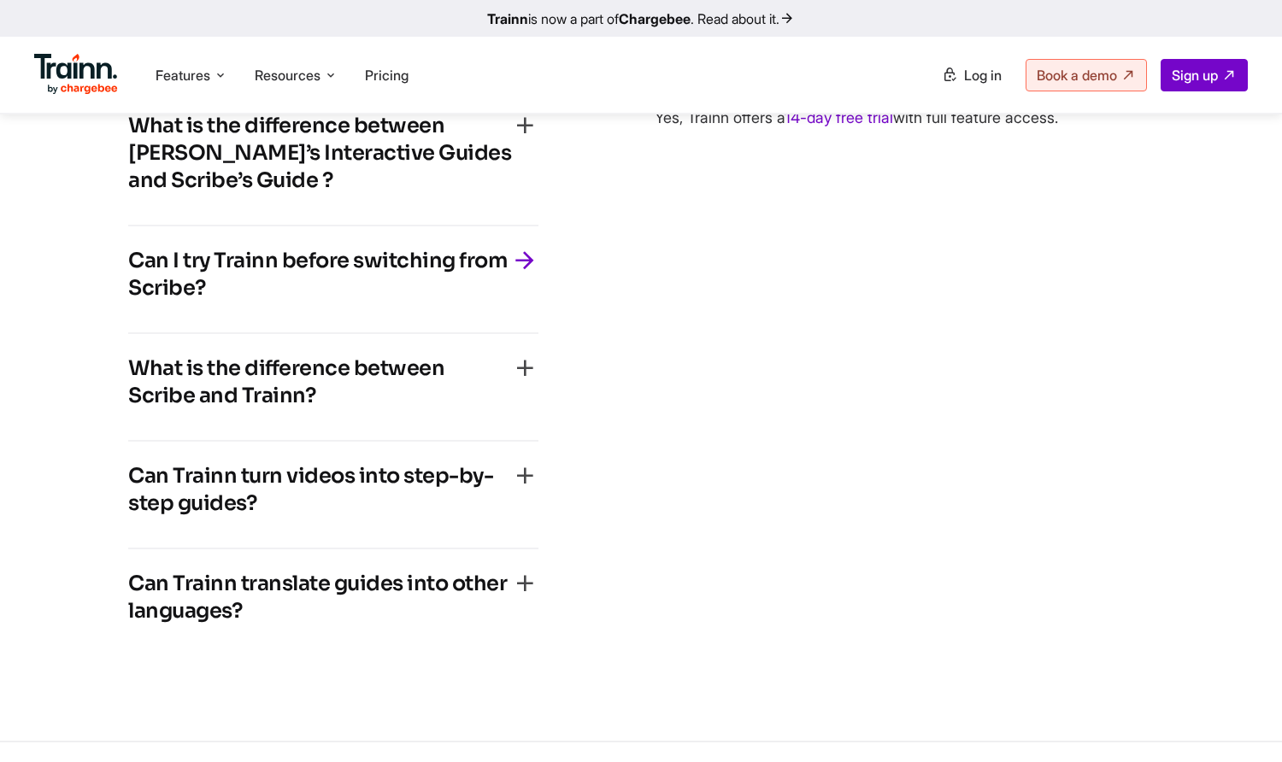
scroll to position [4187, 0]
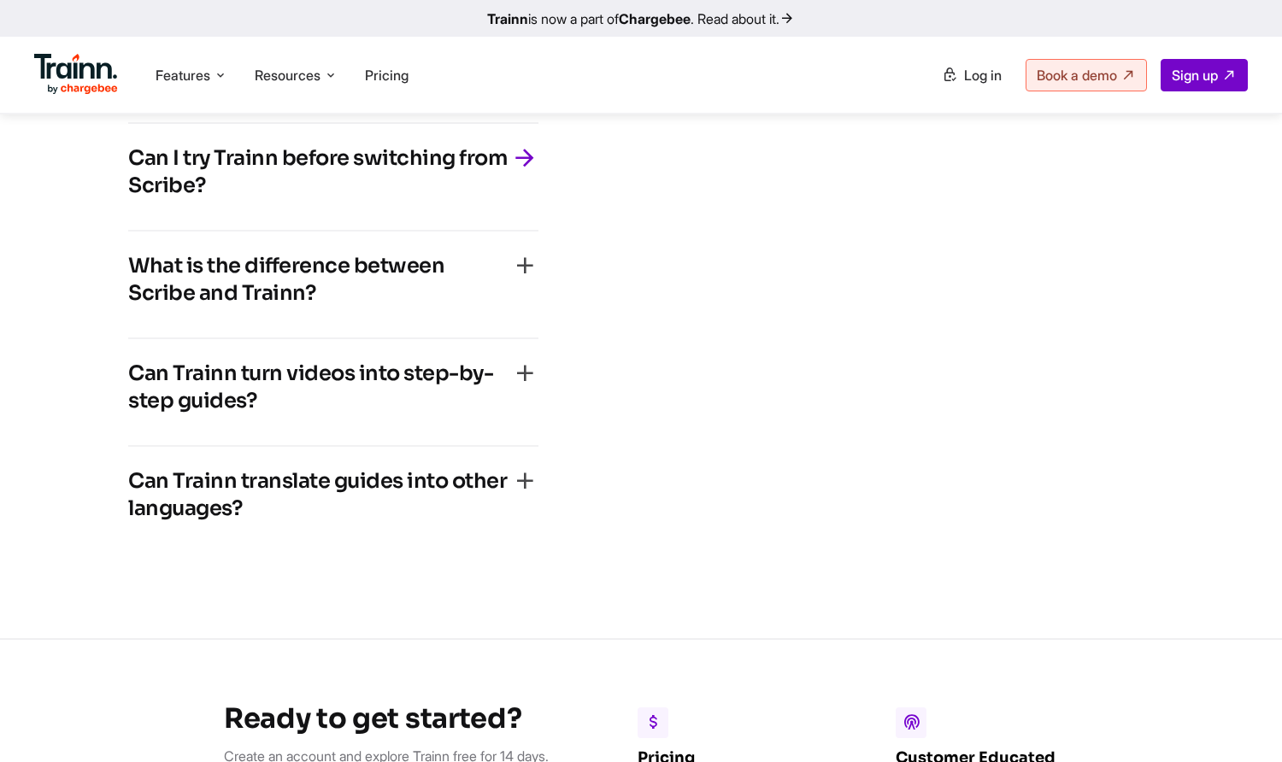
click at [521, 279] on icon "button" at bounding box center [524, 265] width 27 height 27
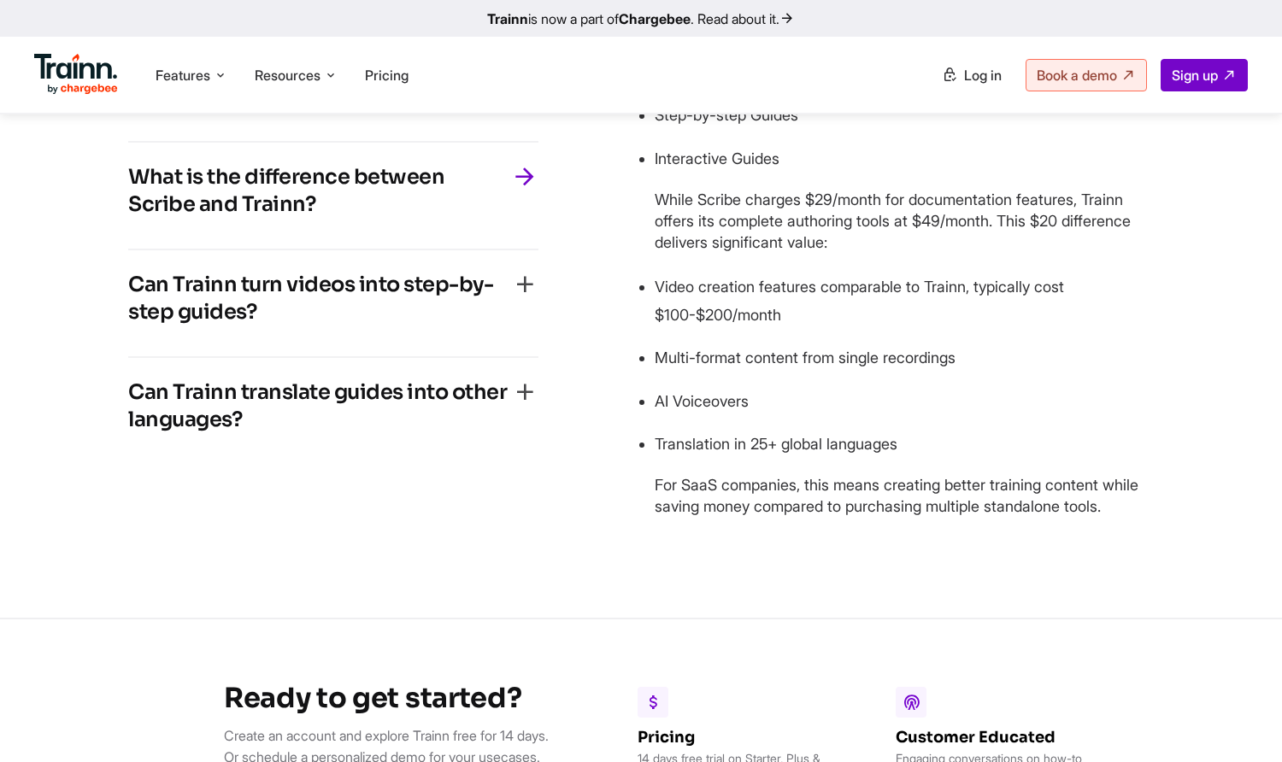
scroll to position [4272, 0]
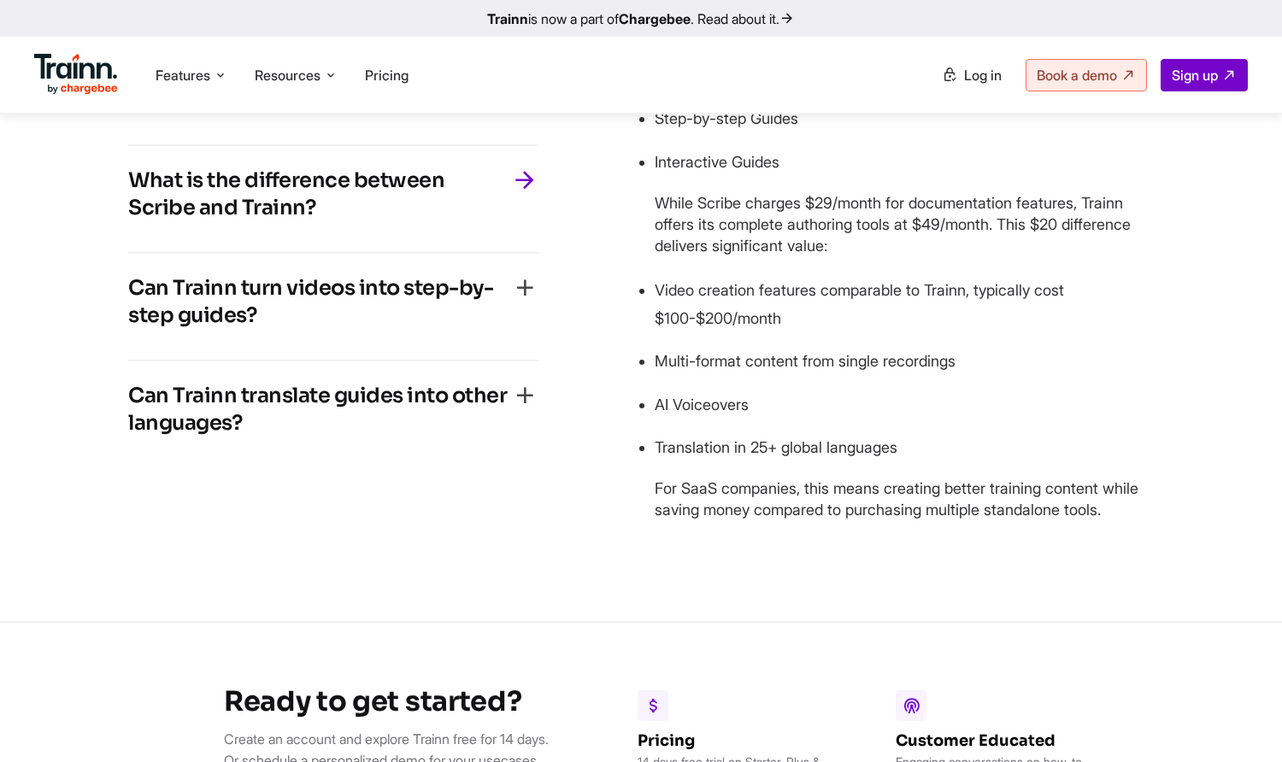
click at [528, 302] on icon "button" at bounding box center [524, 287] width 27 height 27
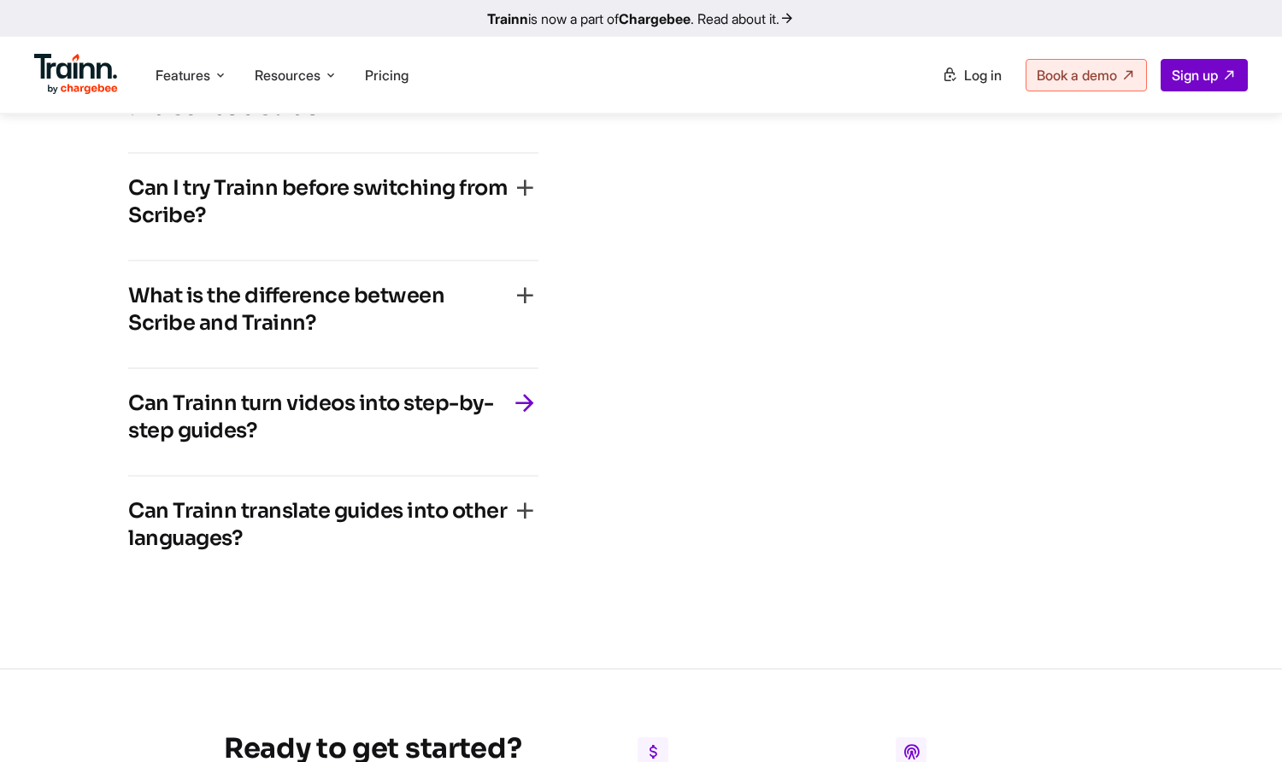
scroll to position [4187, 0]
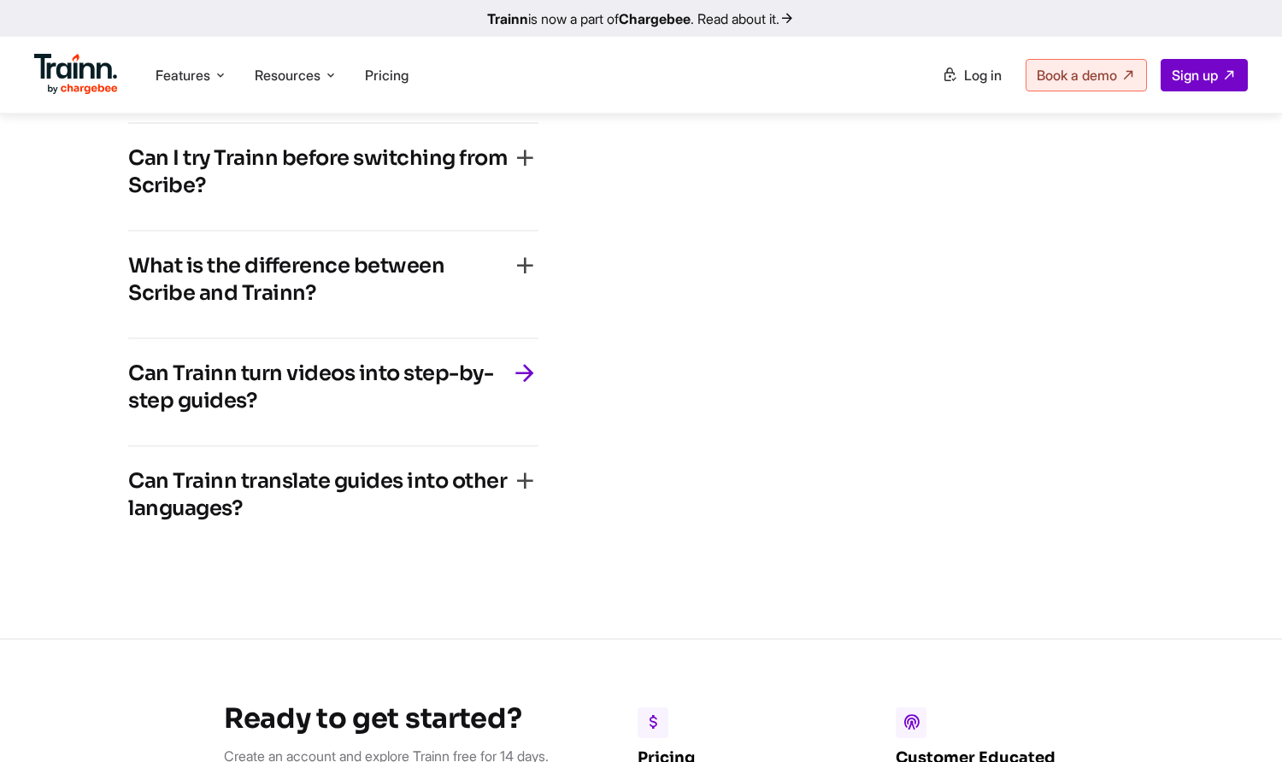
click at [524, 495] on icon "button" at bounding box center [524, 480] width 27 height 27
click at [210, 67] on span "Features" at bounding box center [182, 75] width 55 height 19
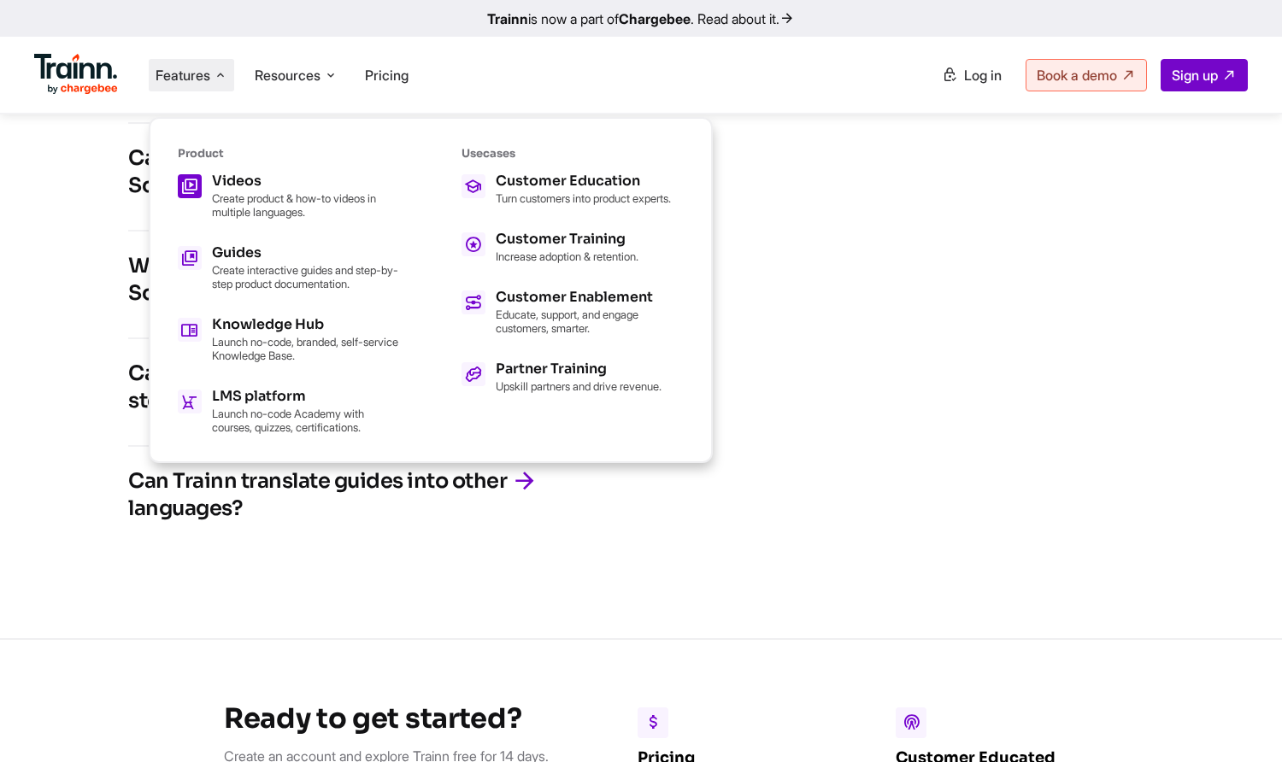
click at [210, 192] on link "Videos Create product & how-to videos in multiple languages." at bounding box center [289, 196] width 222 height 44
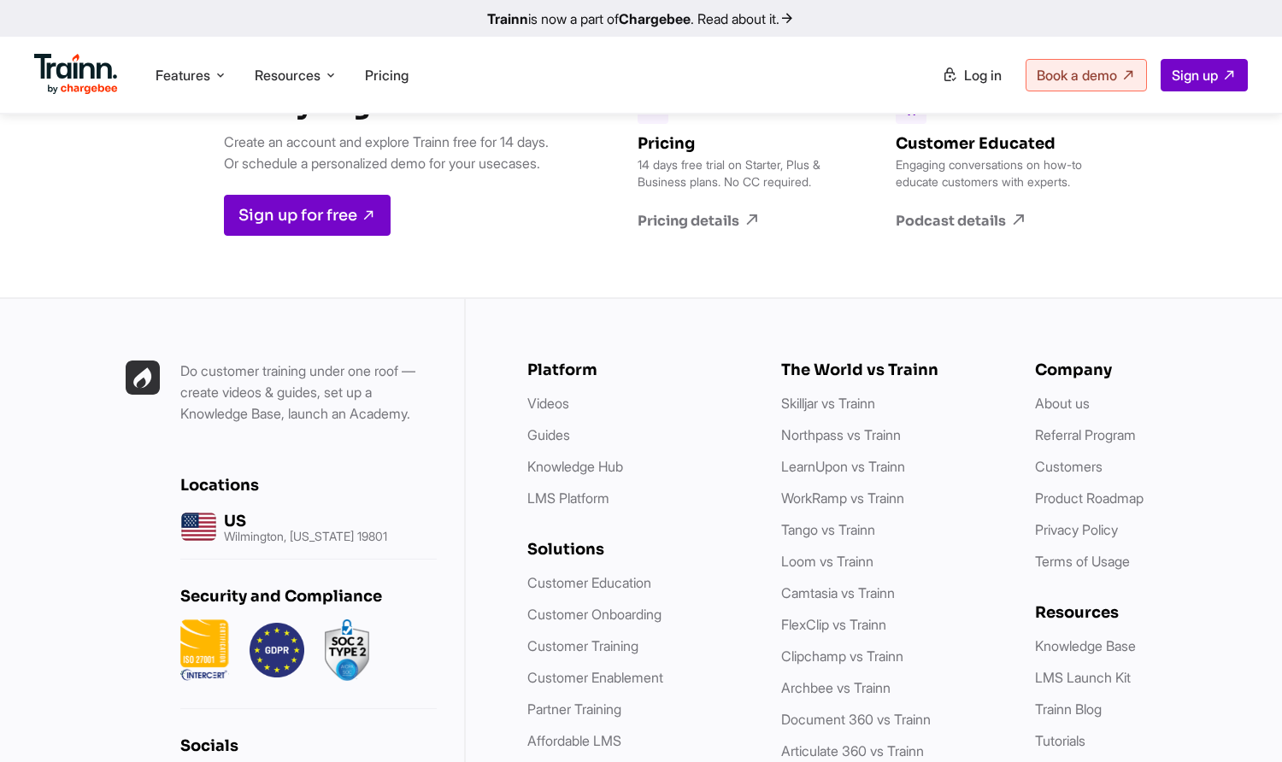
scroll to position [8031, 0]
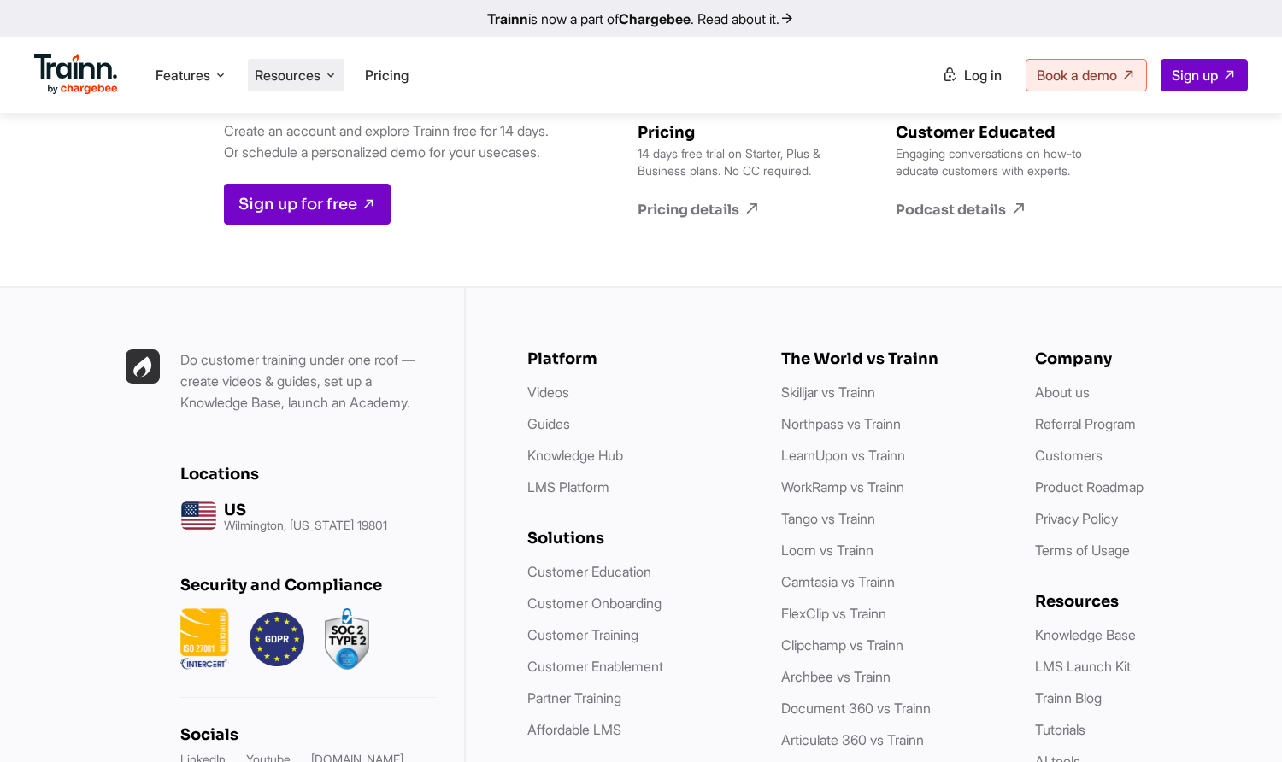
click at [300, 62] on li "Resources Resources Trainn Help Center Help videos to get you started. Trainn B…" at bounding box center [296, 75] width 97 height 32
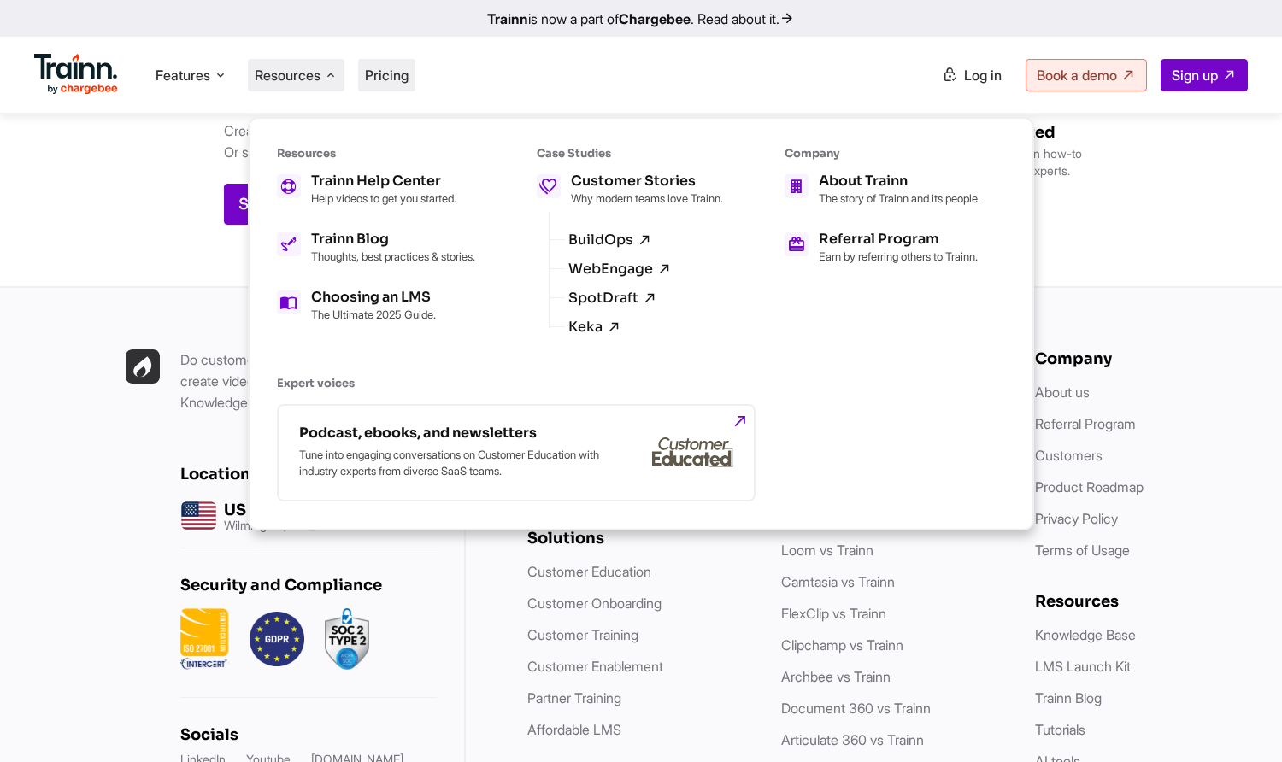
click at [394, 72] on span "Pricing" at bounding box center [387, 75] width 44 height 17
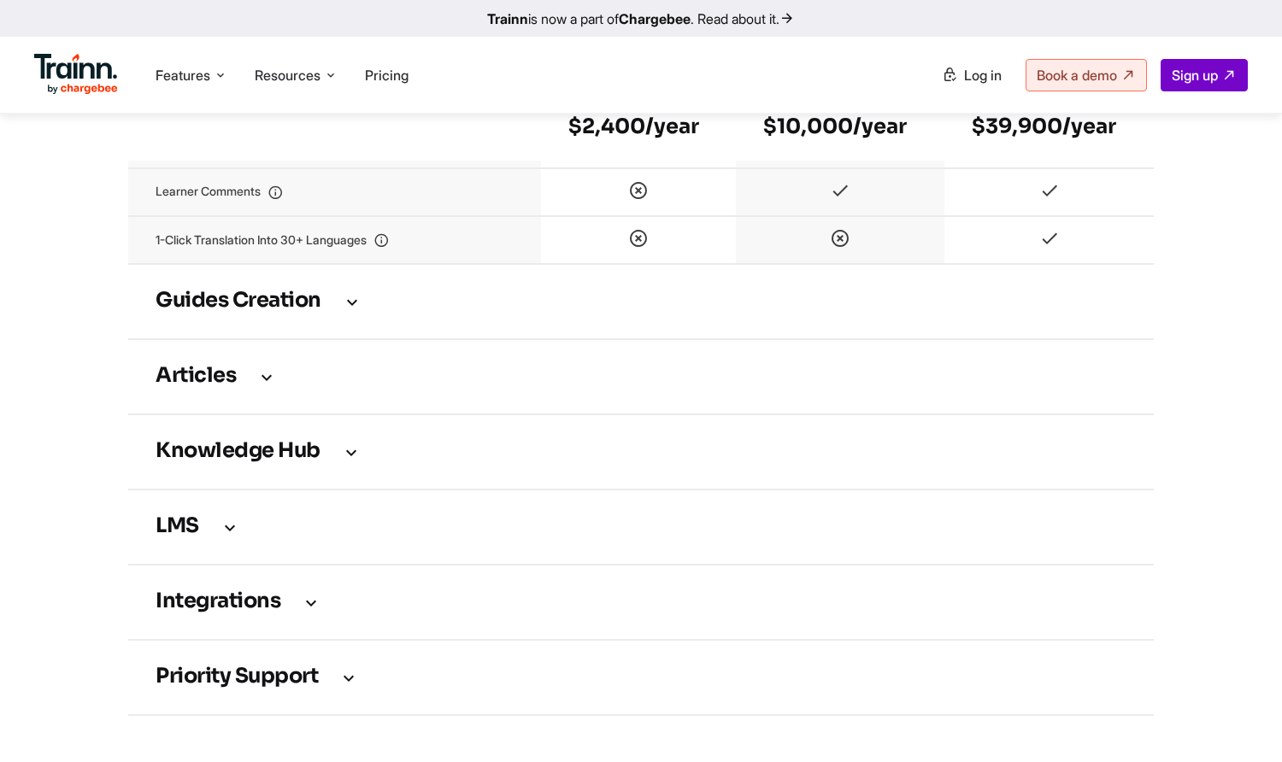
scroll to position [2307, 0]
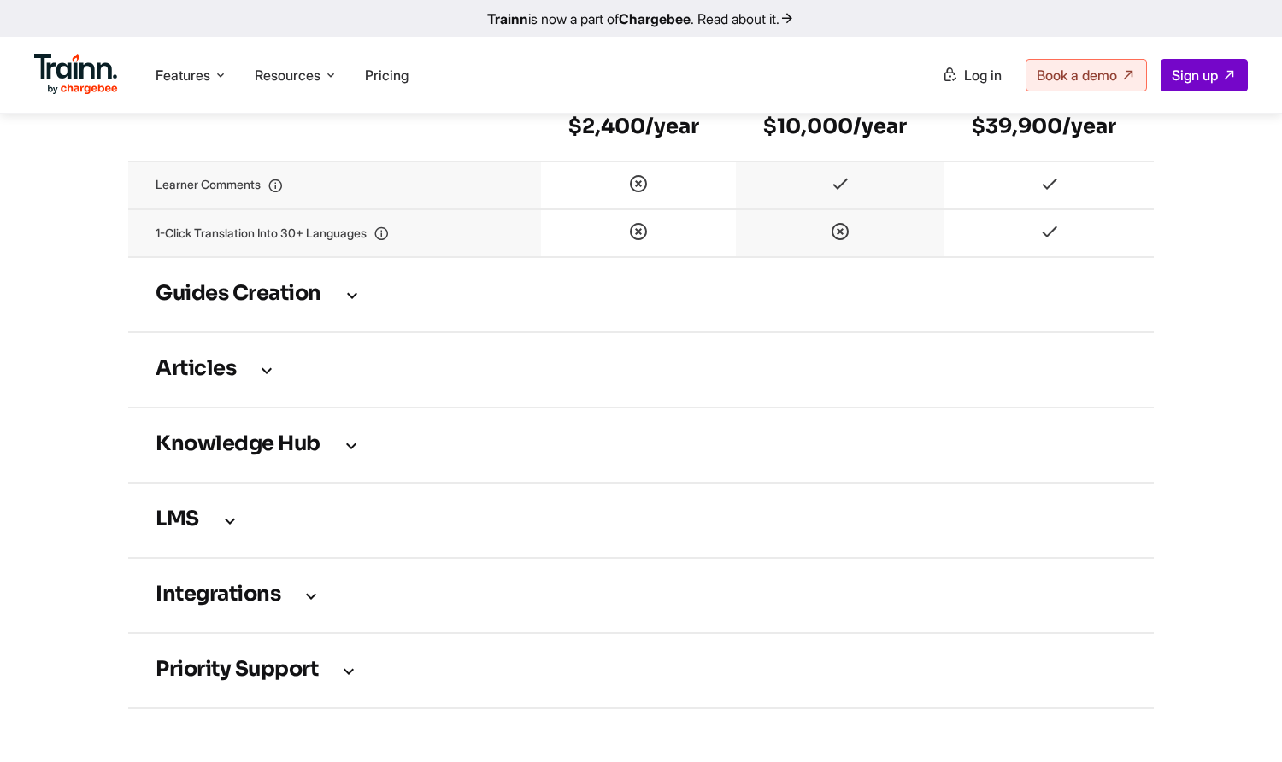
click at [350, 304] on icon at bounding box center [352, 294] width 21 height 19
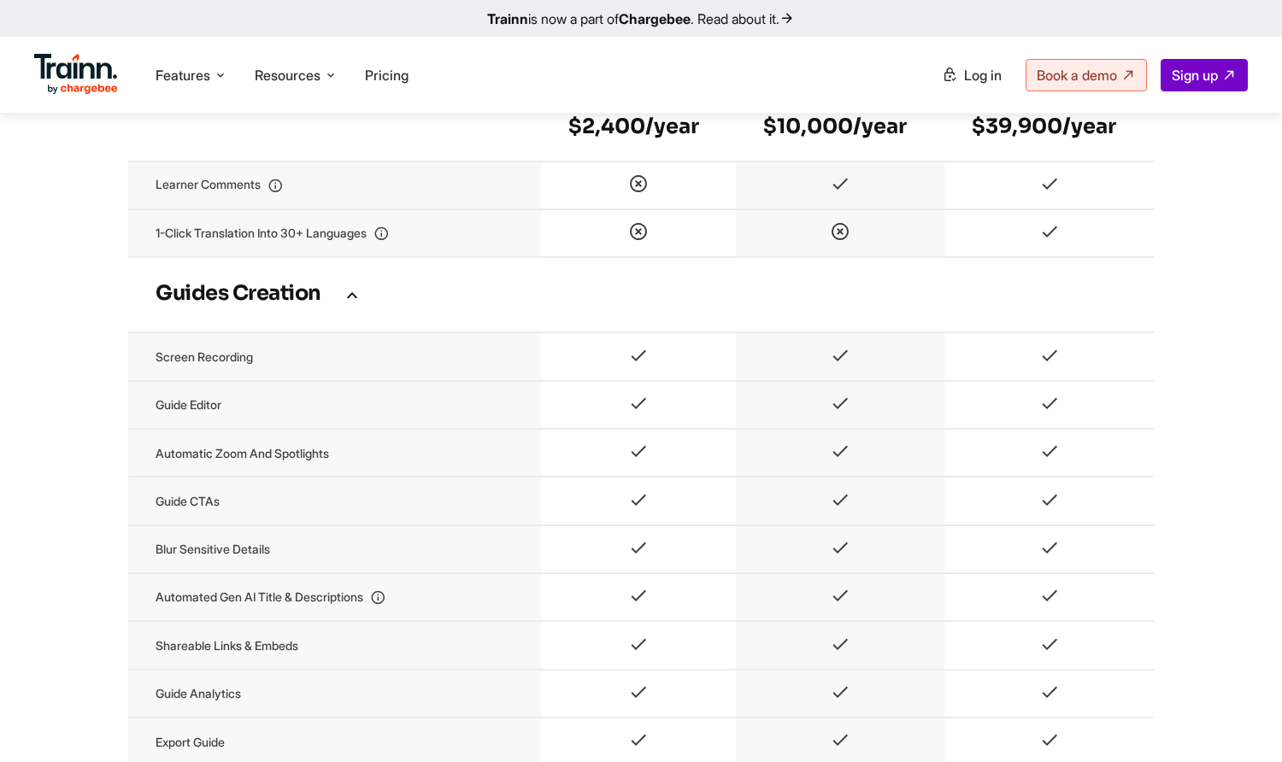
click at [350, 304] on icon at bounding box center [352, 294] width 21 height 19
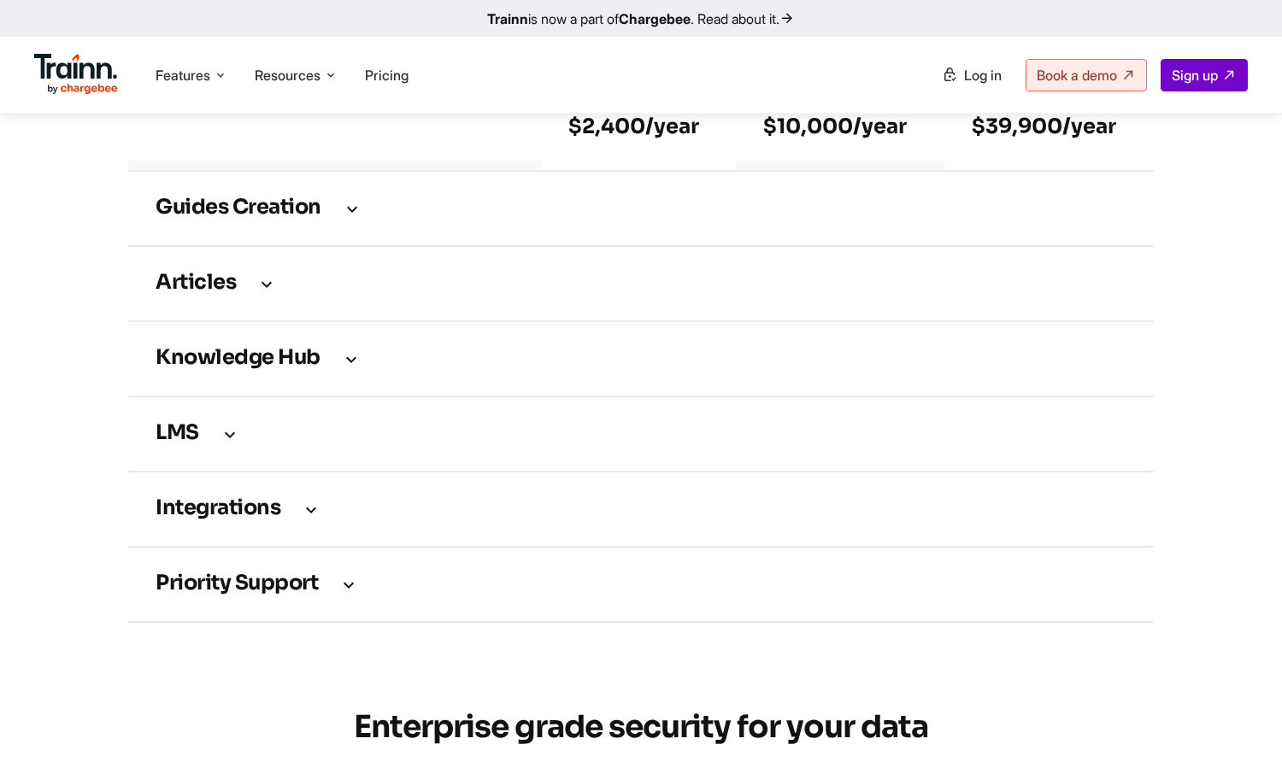
scroll to position [2392, 0]
click at [353, 219] on icon at bounding box center [352, 209] width 21 height 19
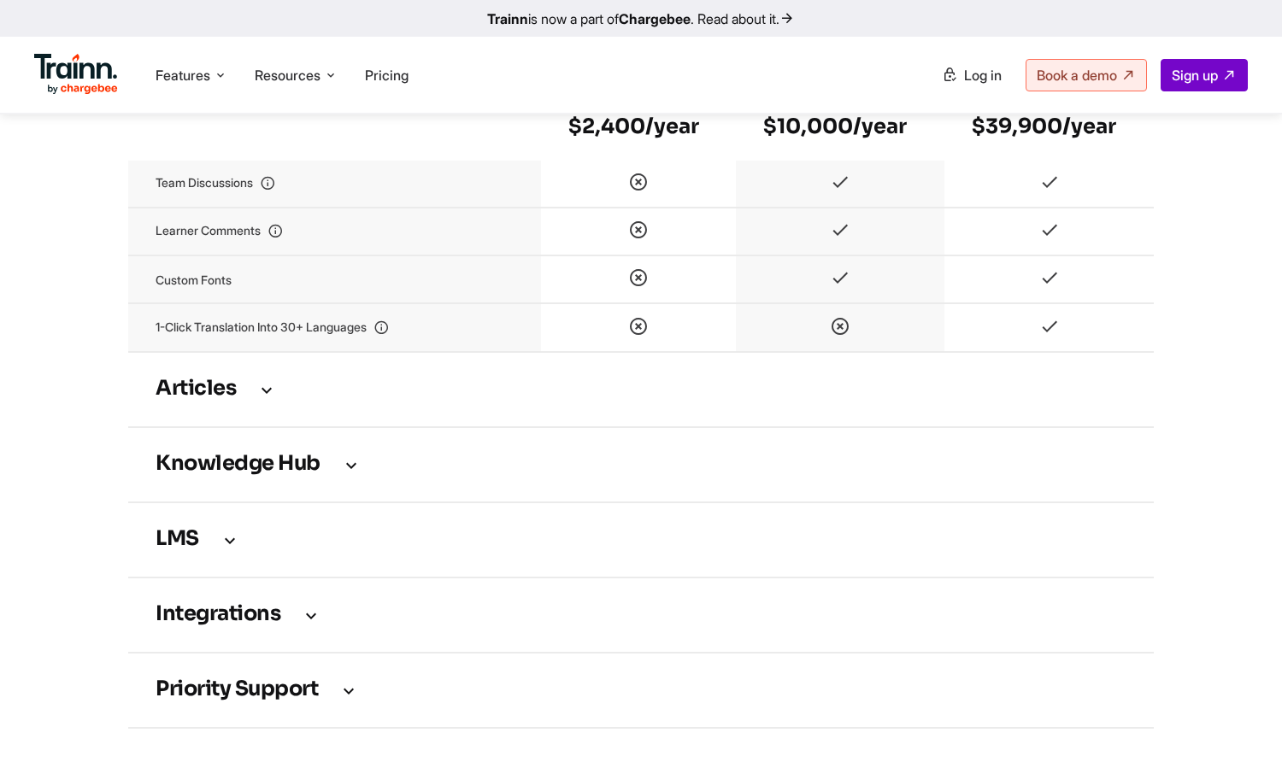
scroll to position [3161, 0]
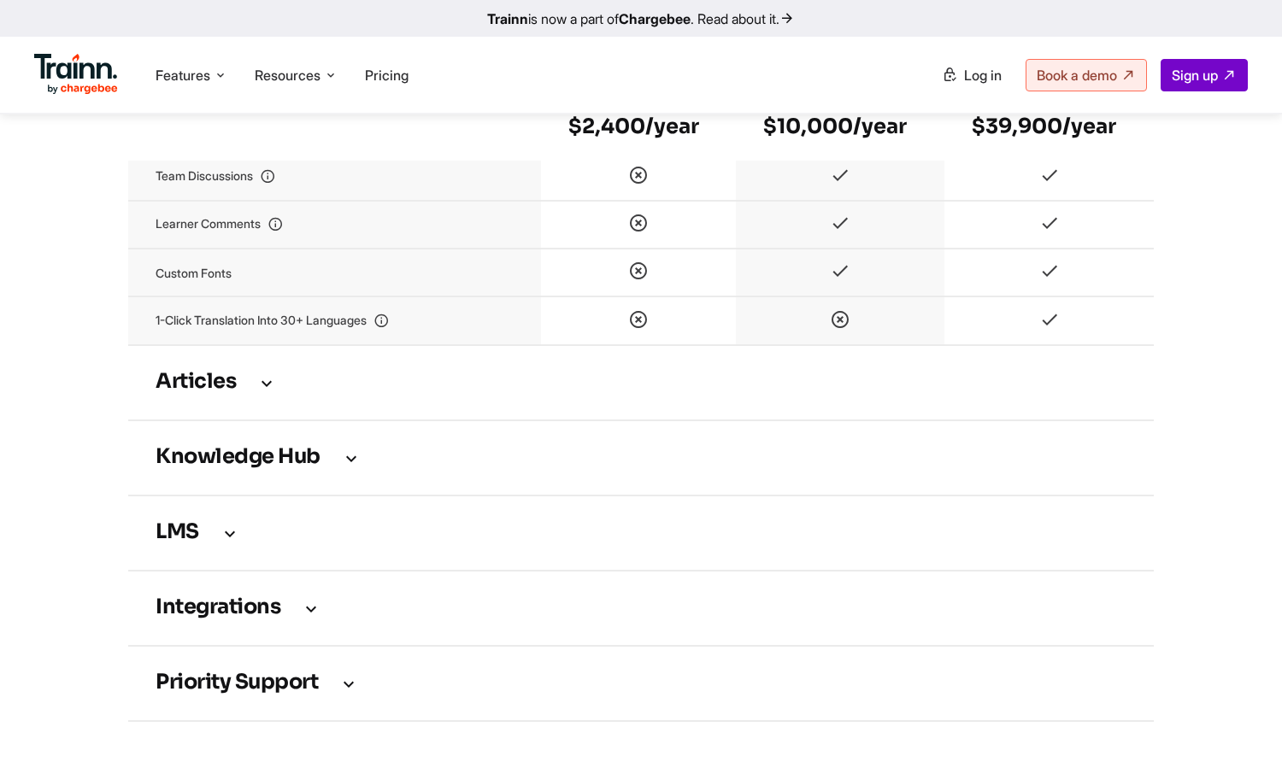
click at [274, 392] on icon at bounding box center [266, 382] width 21 height 19
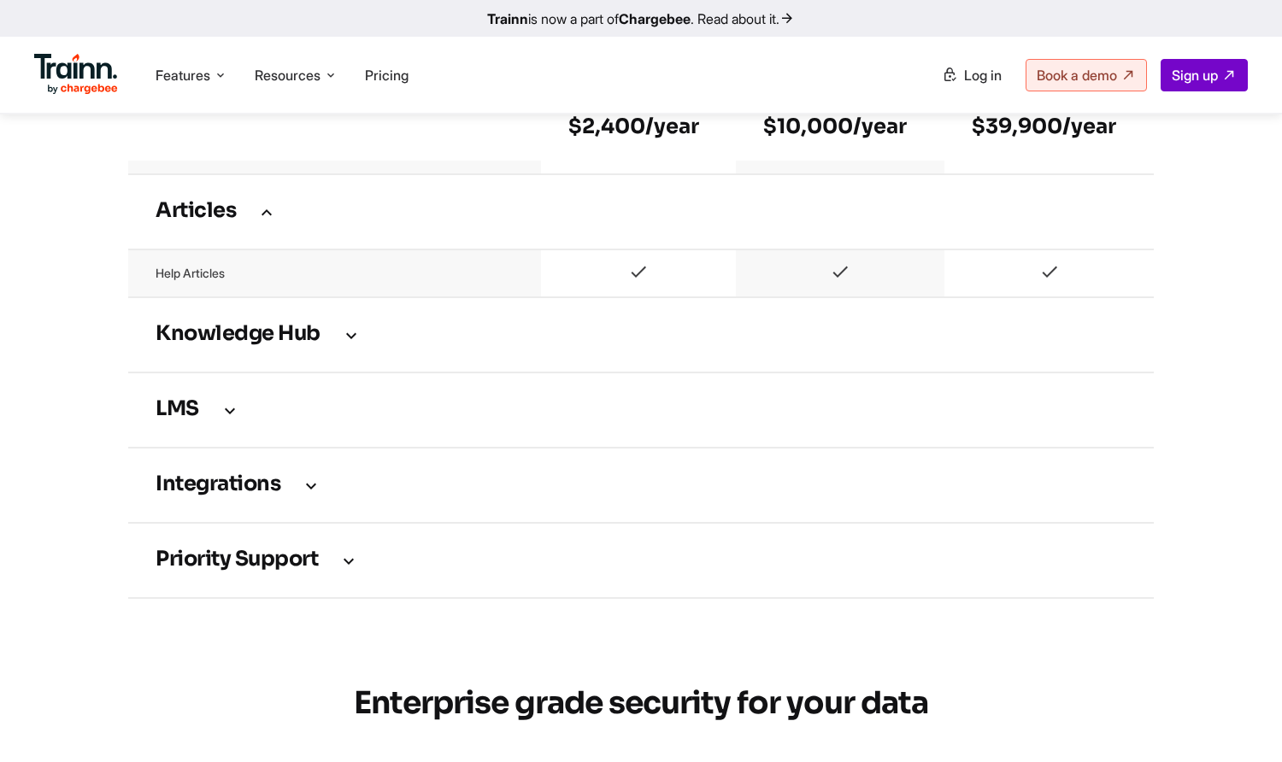
click at [347, 337] on td "Knowledge Hub" at bounding box center [640, 334] width 1025 height 75
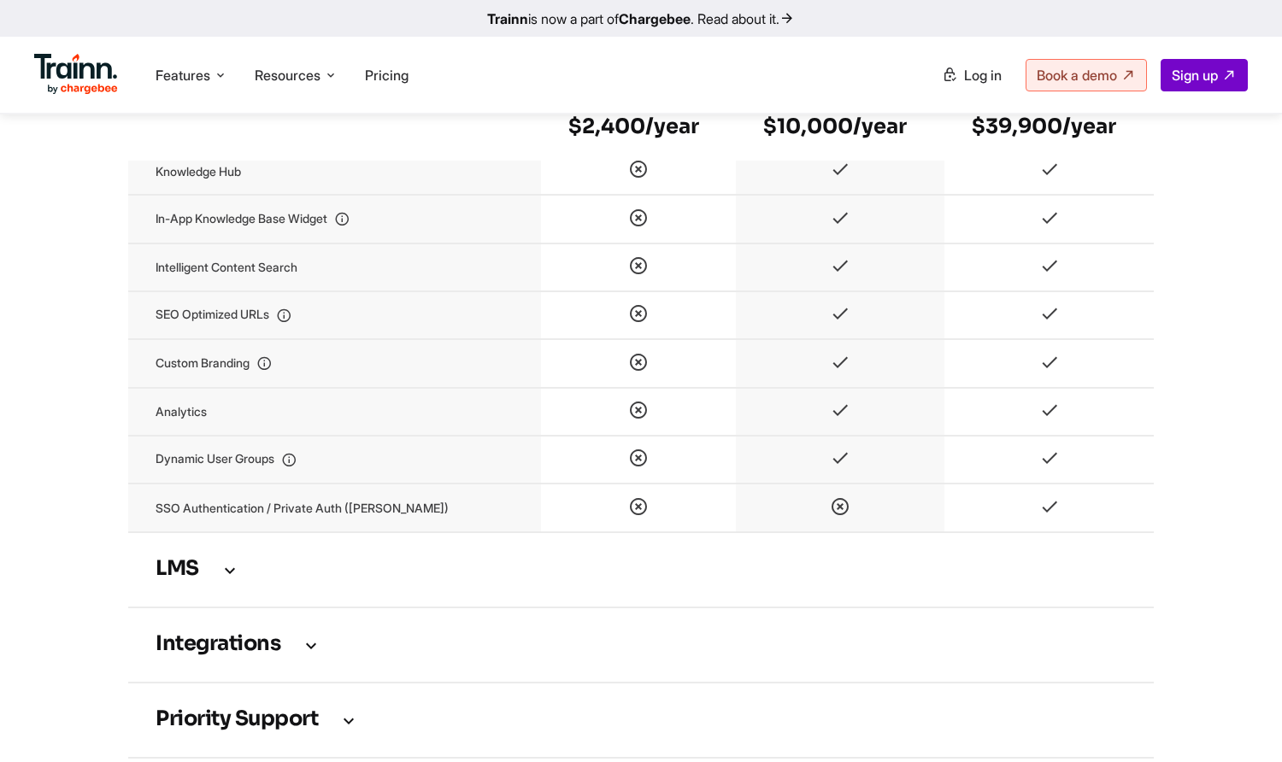
scroll to position [3588, 0]
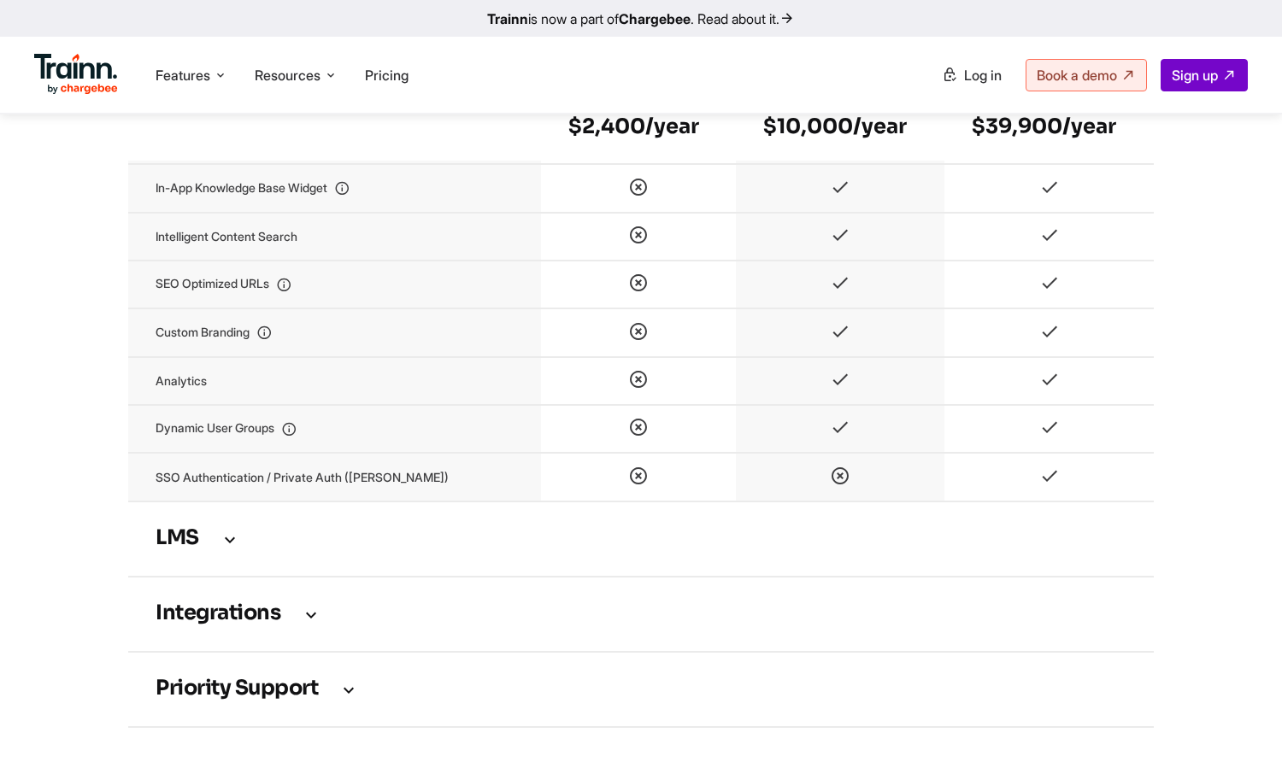
click at [244, 549] on h3 "LMS" at bounding box center [640, 539] width 971 height 19
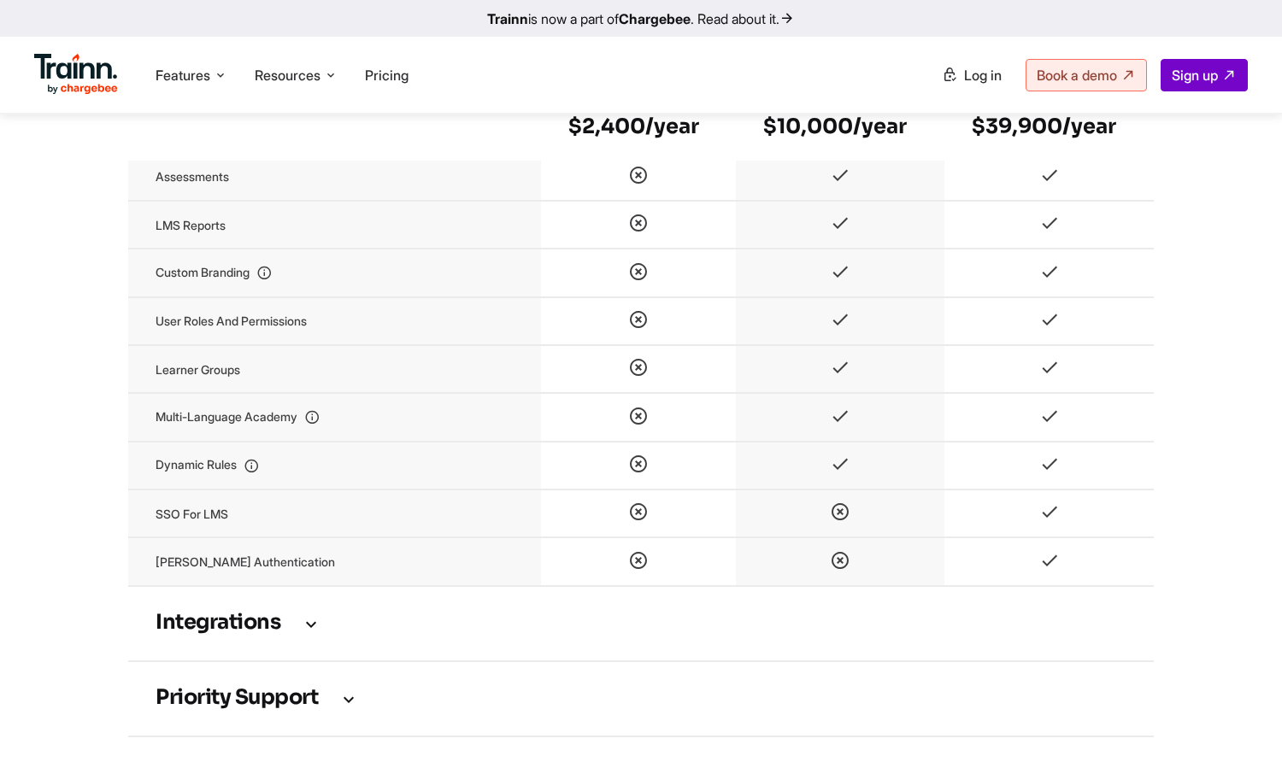
scroll to position [4187, 0]
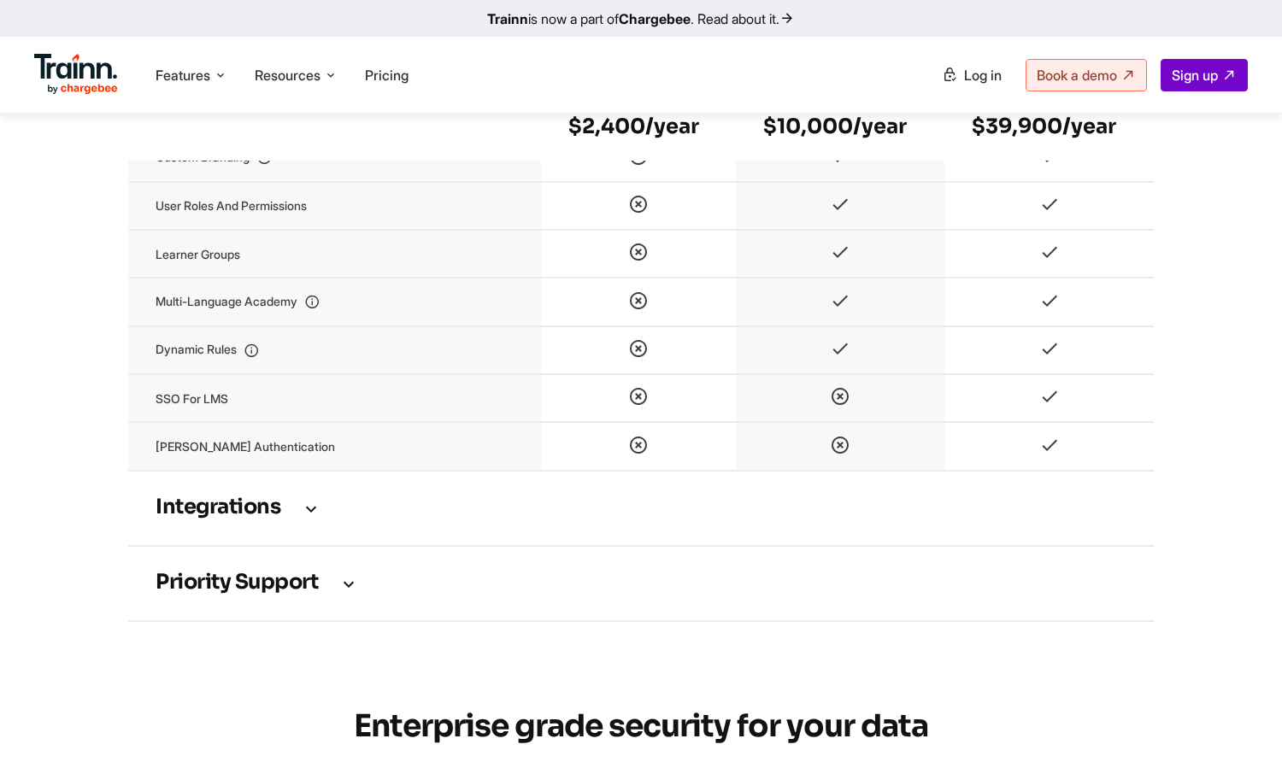
click at [320, 518] on icon at bounding box center [311, 508] width 21 height 19
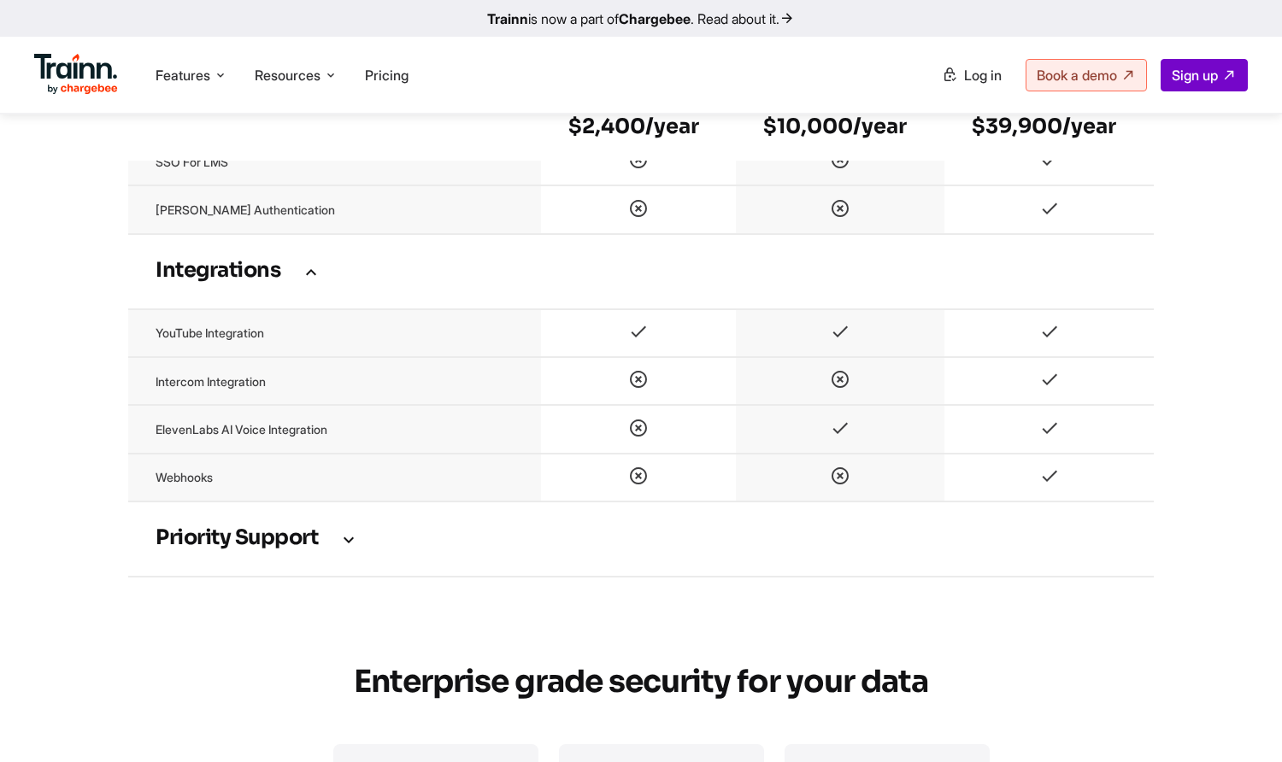
scroll to position [4528, 0]
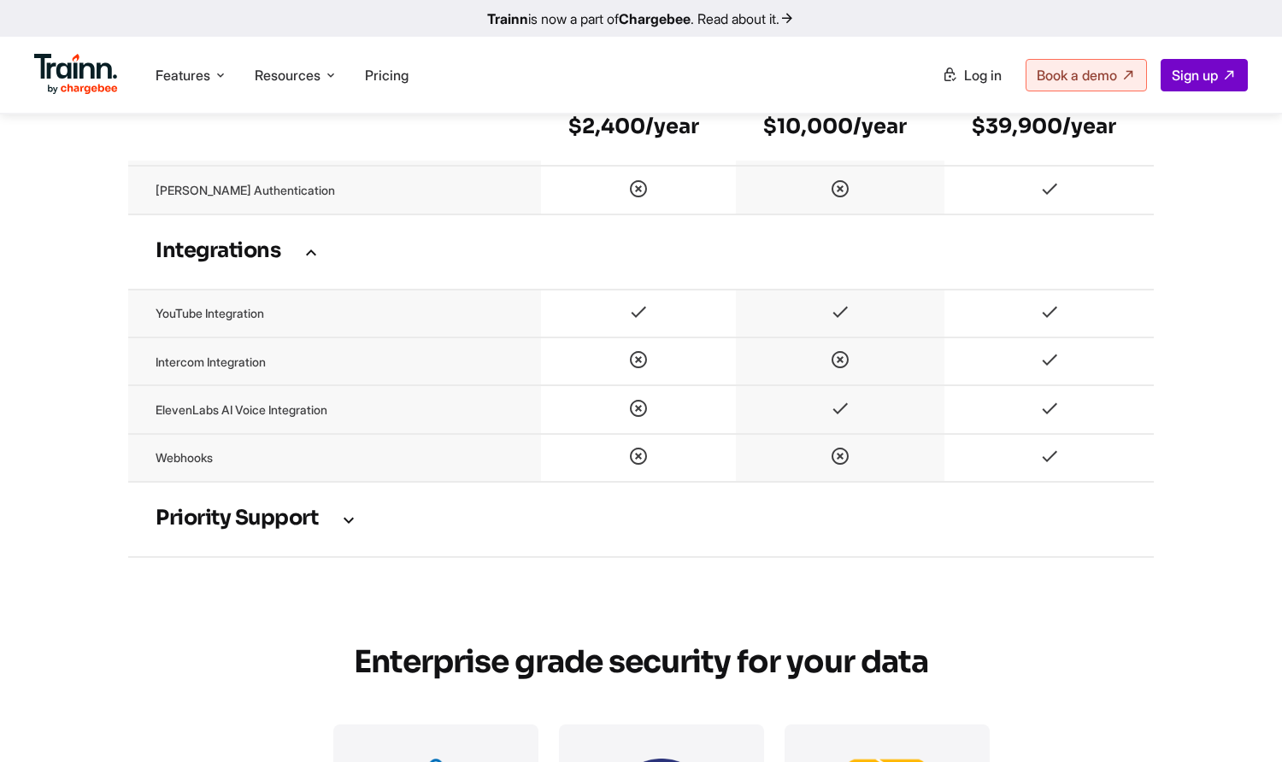
click at [348, 522] on icon at bounding box center [348, 519] width 21 height 19
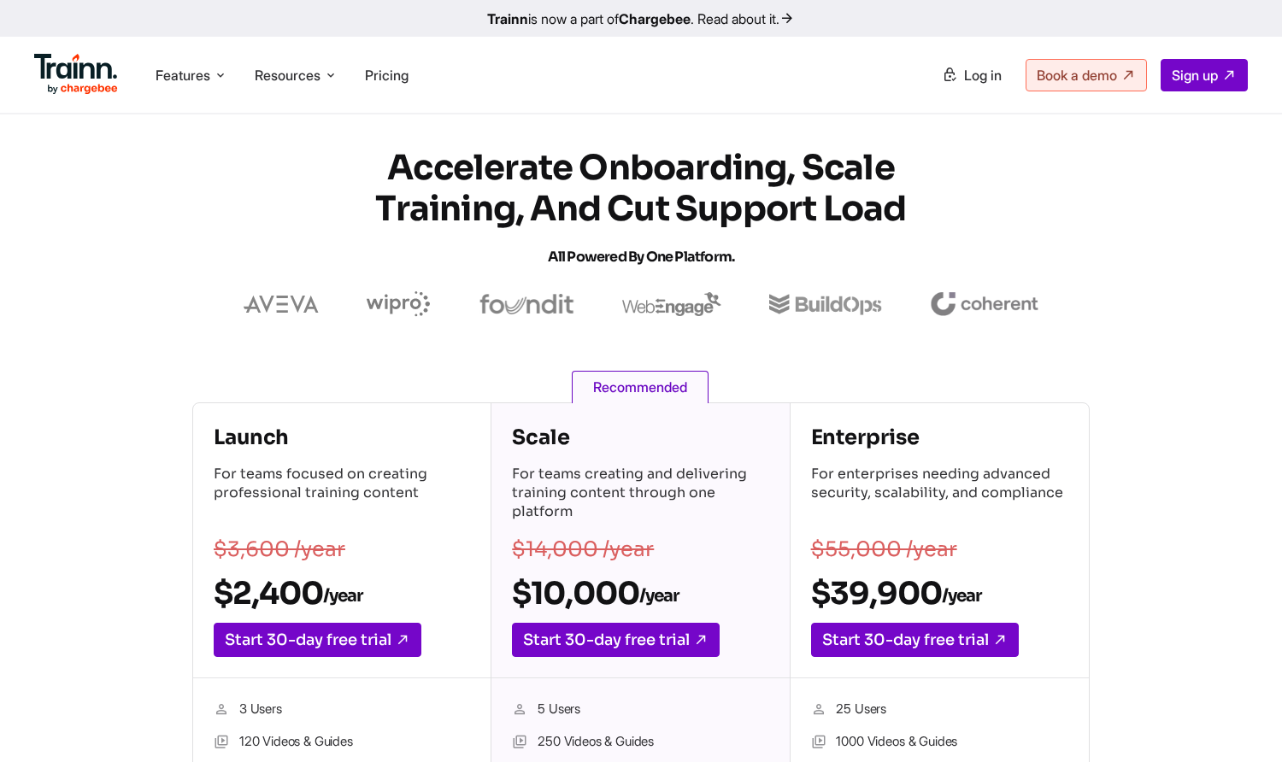
scroll to position [0, 0]
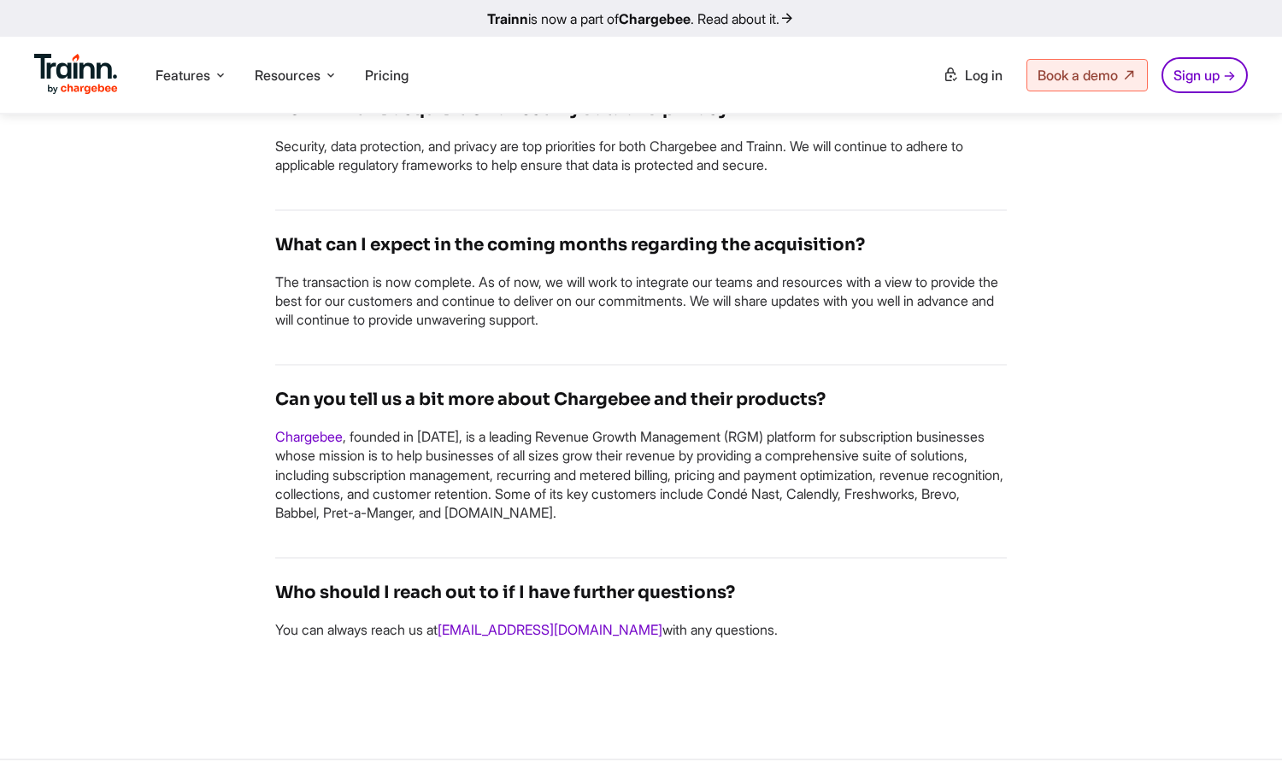
scroll to position [1880, 0]
click at [953, 513] on p "Chargebee , founded in [DATE], is a leading Revenue Growth Management (RGM) pla…" at bounding box center [640, 476] width 731 height 96
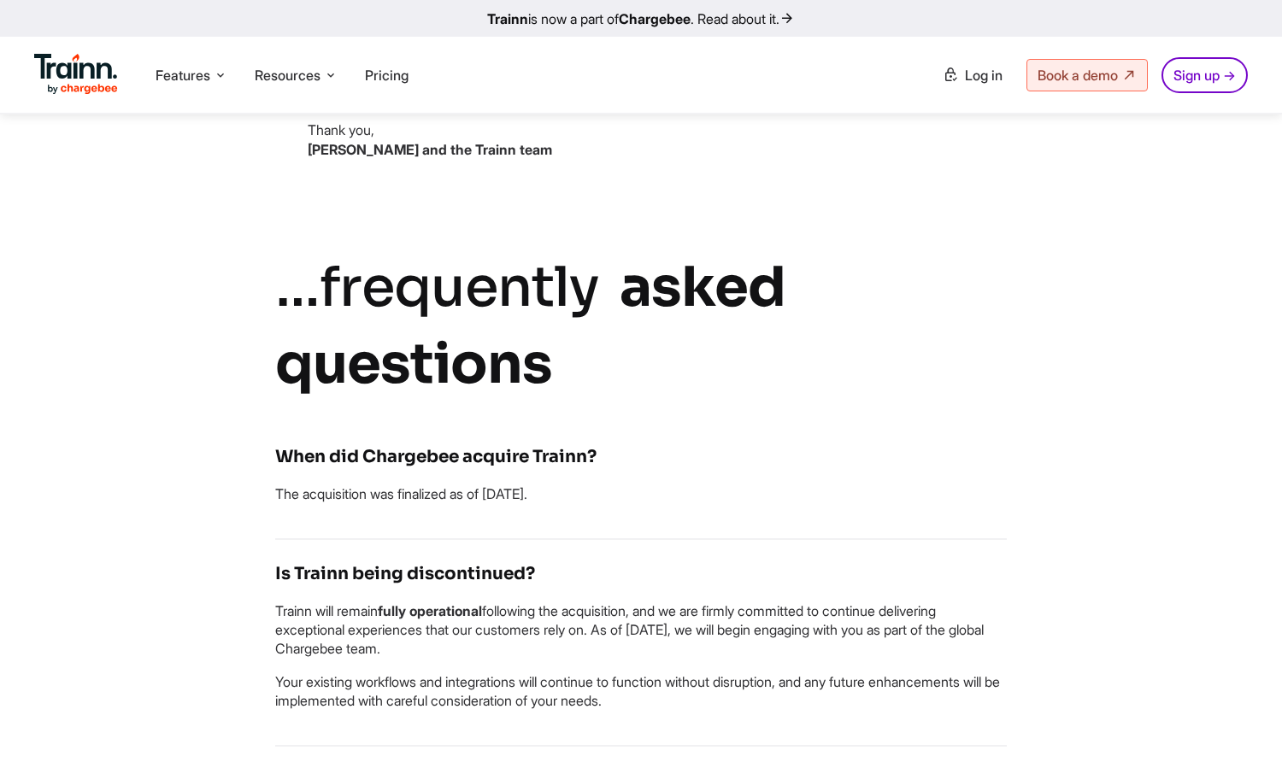
scroll to position [427, 0]
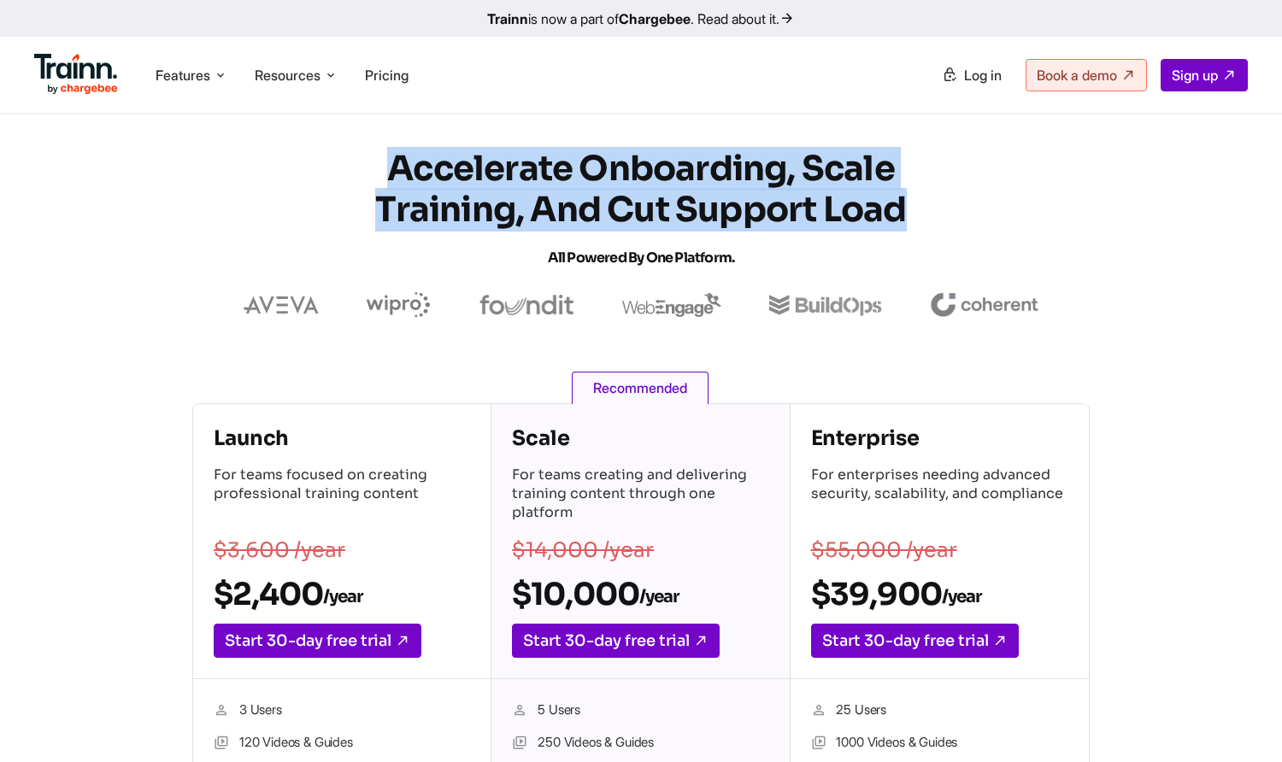
drag, startPoint x: 384, startPoint y: 165, endPoint x: 914, endPoint y: 208, distance: 532.3
click at [914, 208] on h1 "Accelerate Onboarding, Scale Training, and Cut Support Load All Powered by One …" at bounding box center [640, 214] width 615 height 130
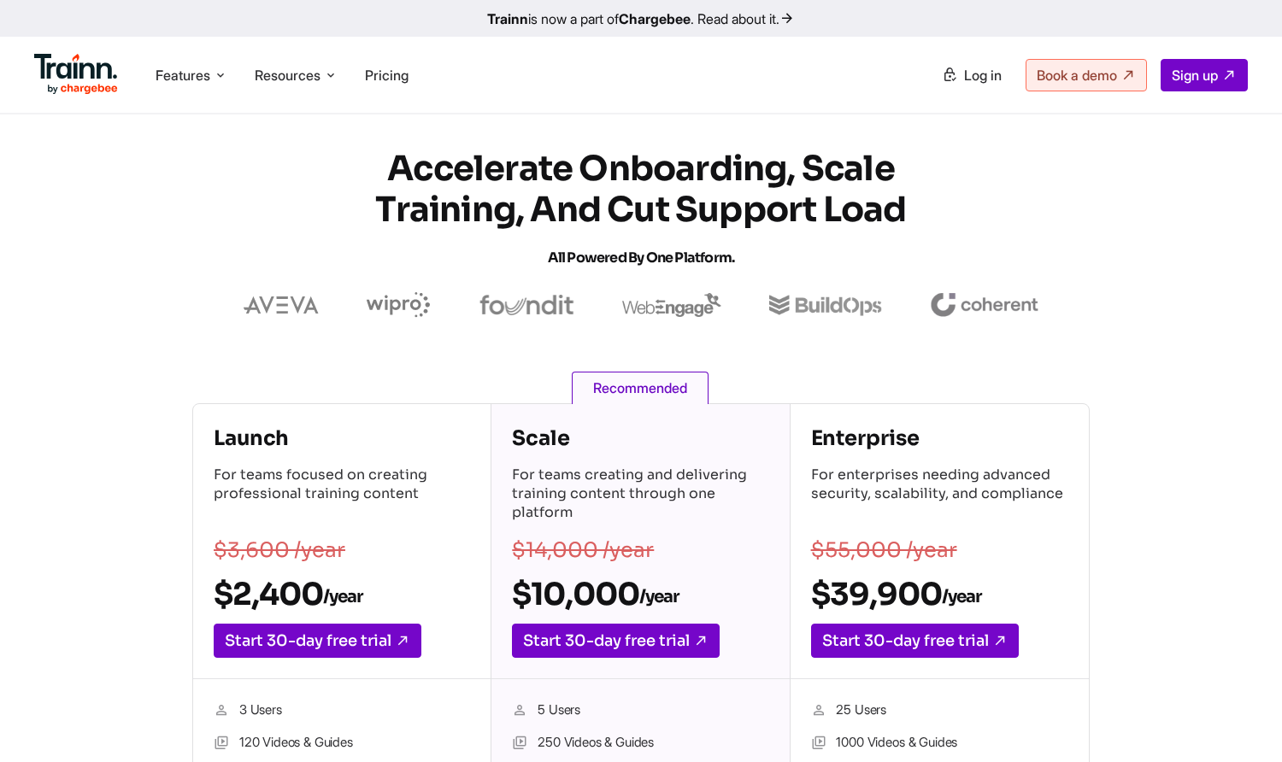
click at [477, 253] on h1 "Accelerate Onboarding, Scale Training, and Cut Support Load All Powered by One …" at bounding box center [640, 214] width 615 height 130
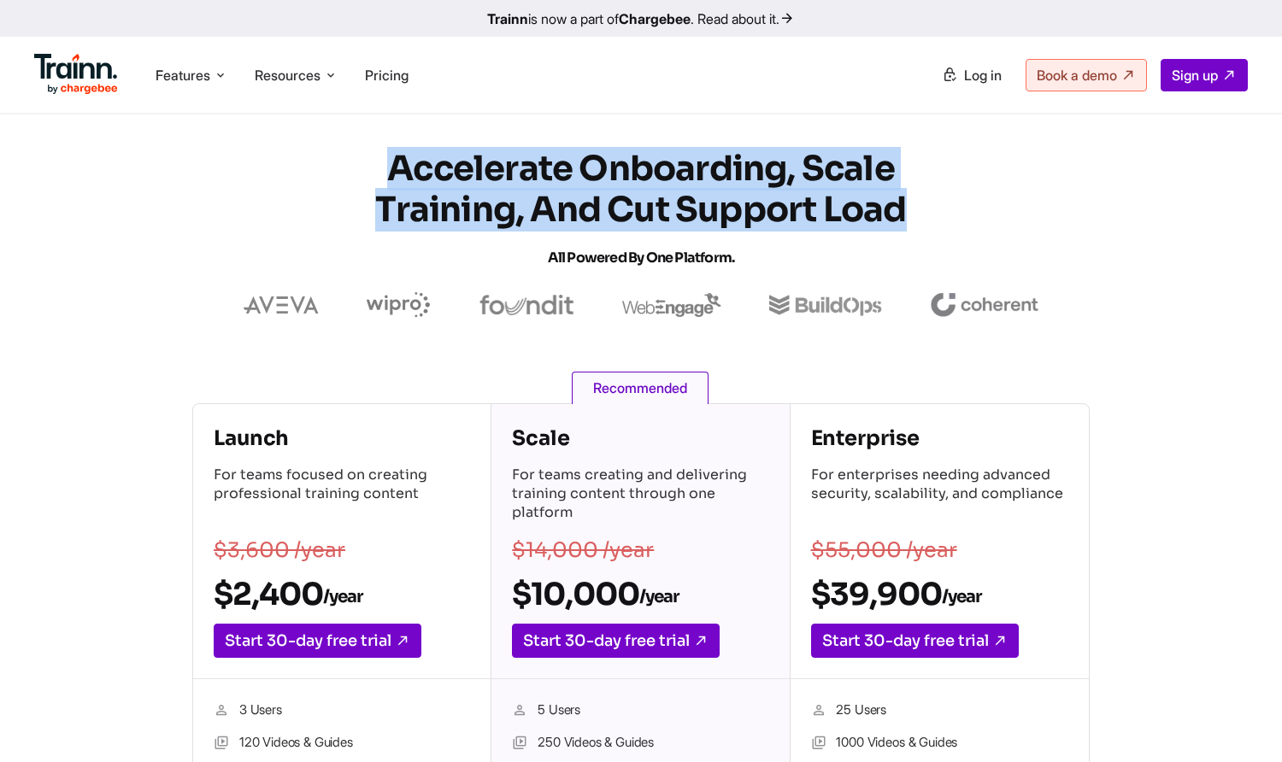
drag, startPoint x: 394, startPoint y: 171, endPoint x: 933, endPoint y: 203, distance: 540.1
click at [933, 203] on h1 "Accelerate Onboarding, Scale Training, and Cut Support Load All Powered by One …" at bounding box center [640, 214] width 615 height 130
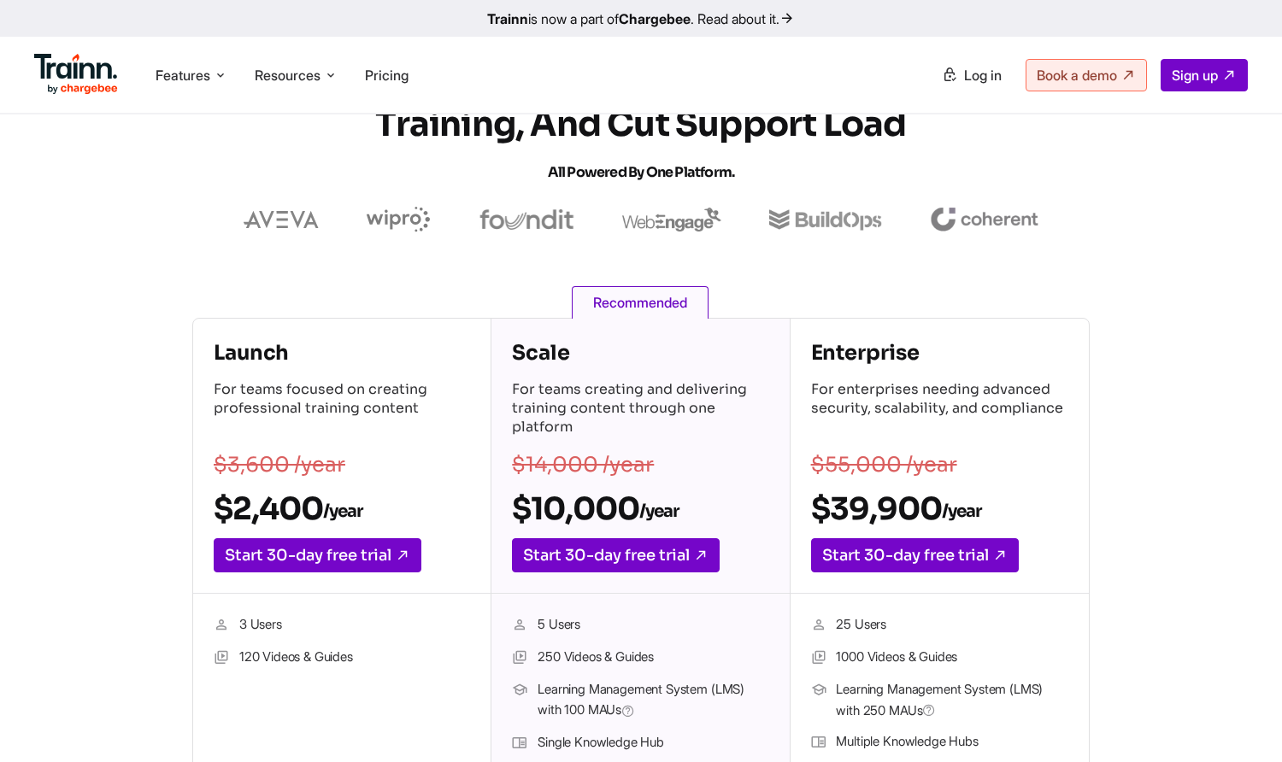
click at [60, 226] on section "Accelerate Onboarding, Scale Training, and Cut Support Load All Powered by One …" at bounding box center [641, 147] width 1282 height 169
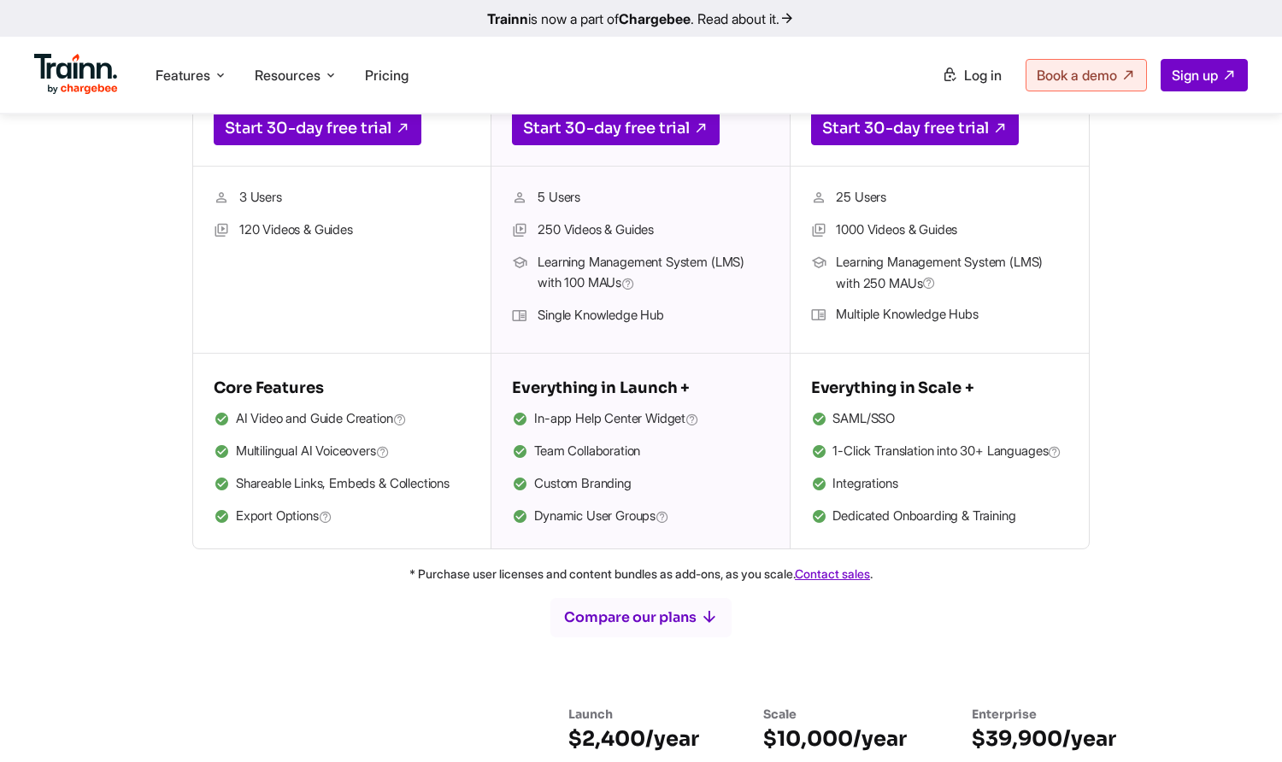
scroll to position [598, 0]
